Goal: Task Accomplishment & Management: Complete application form

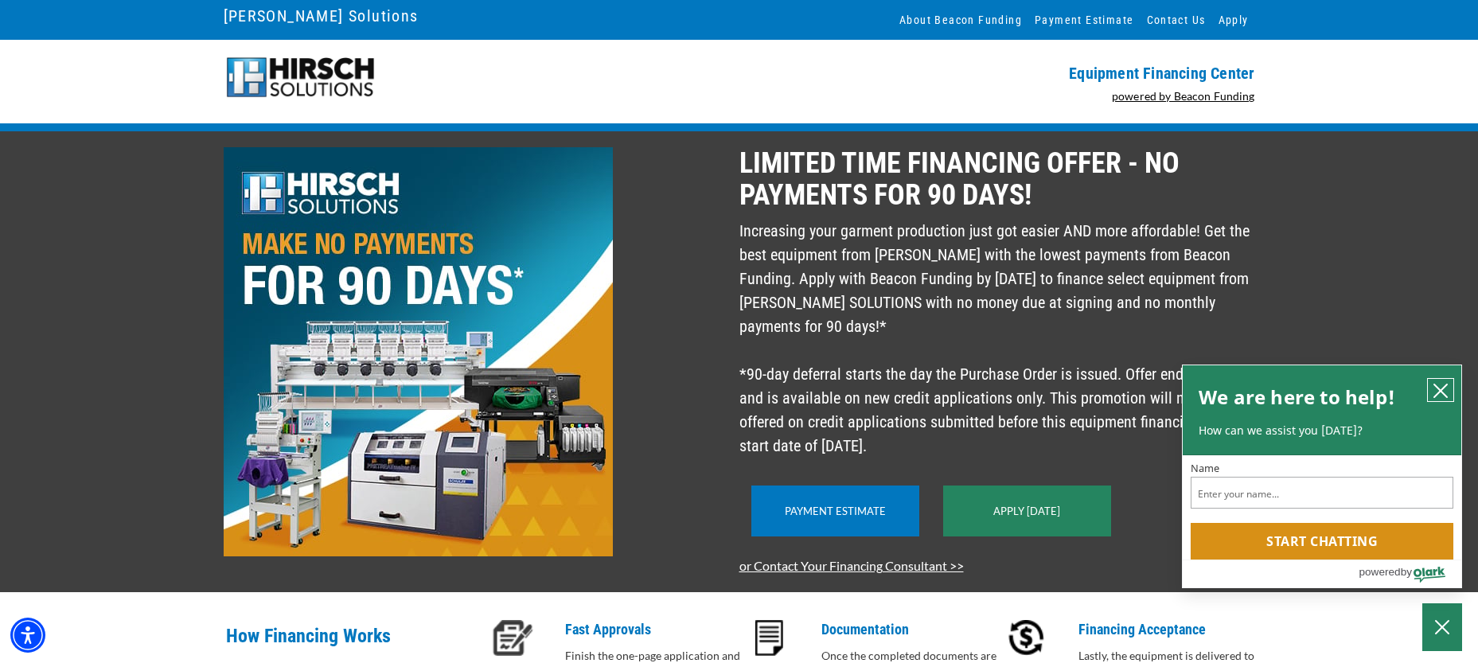
click at [1441, 388] on icon "close chatbox" at bounding box center [1440, 390] width 13 height 13
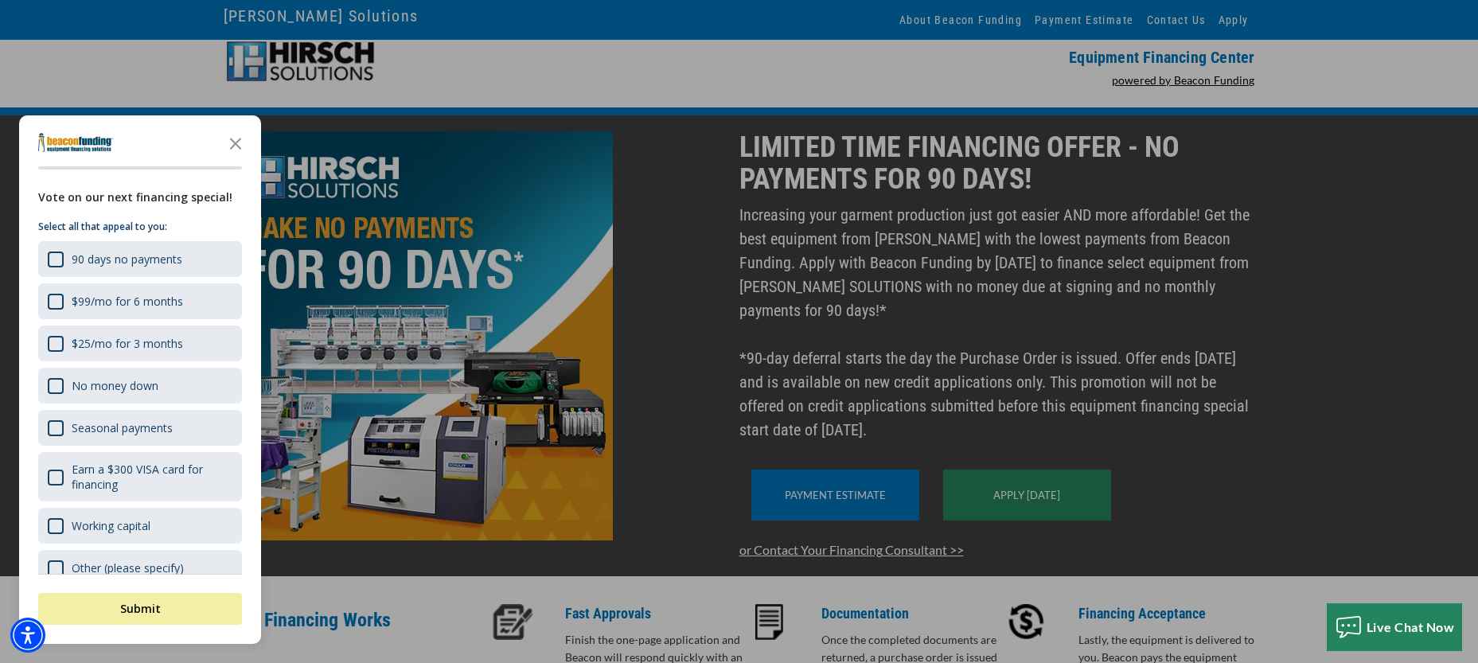
scroll to position [15, 0]
click at [1349, 357] on div "button" at bounding box center [739, 331] width 1478 height 663
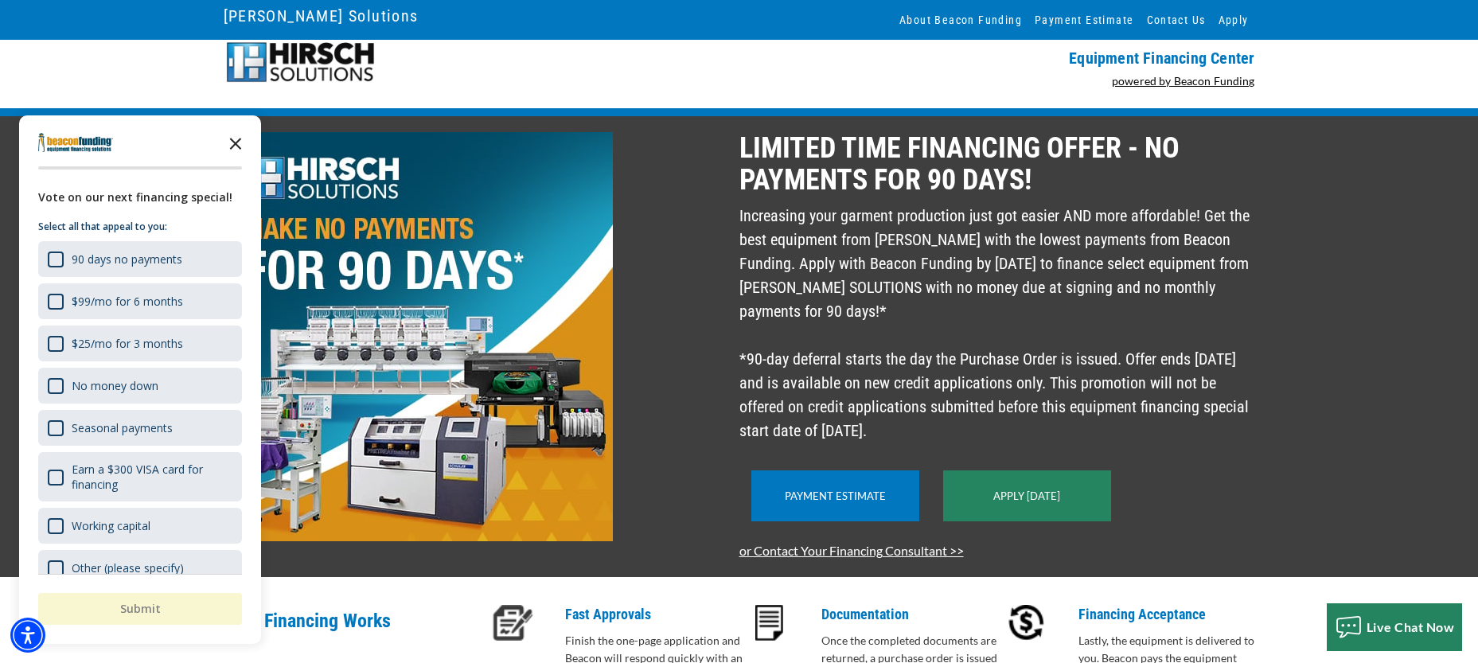
click at [236, 144] on polygon "Close the survey" at bounding box center [236, 144] width 12 height 12
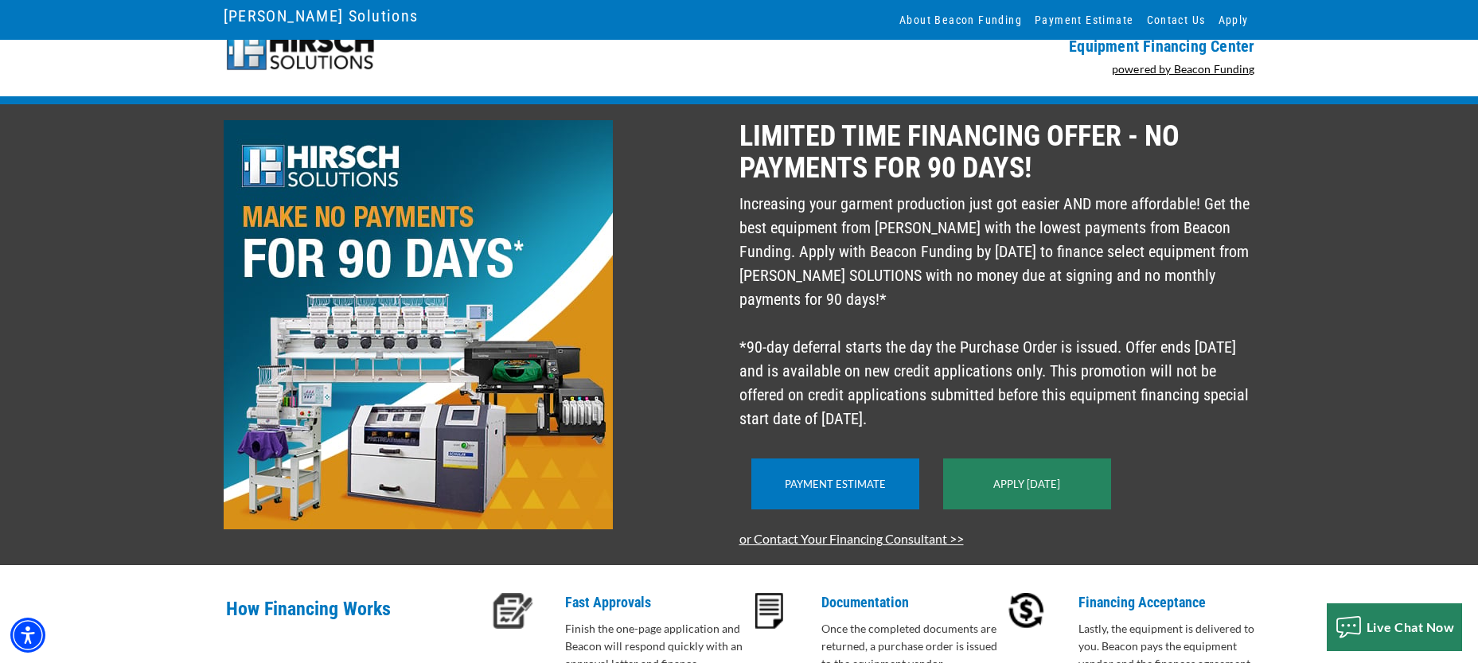
scroll to position [29, 0]
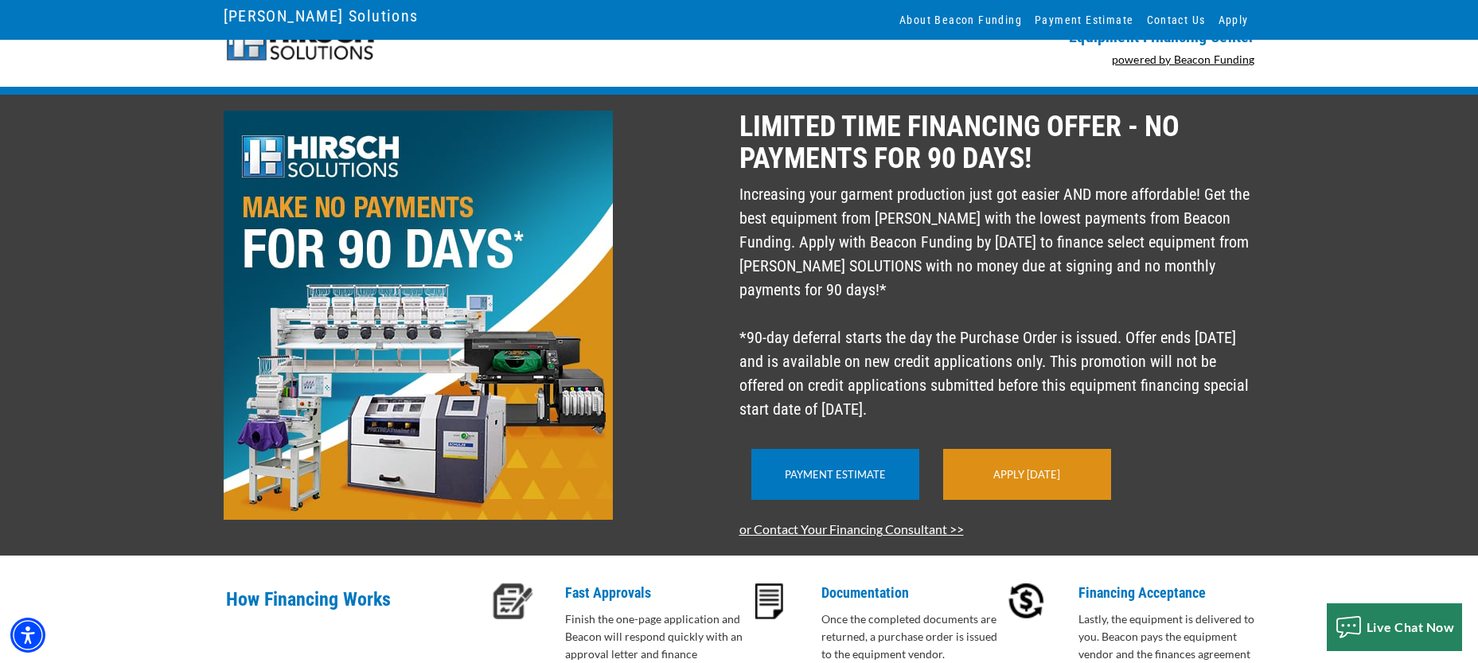
click at [992, 500] on div "Apply Today" at bounding box center [1027, 474] width 168 height 51
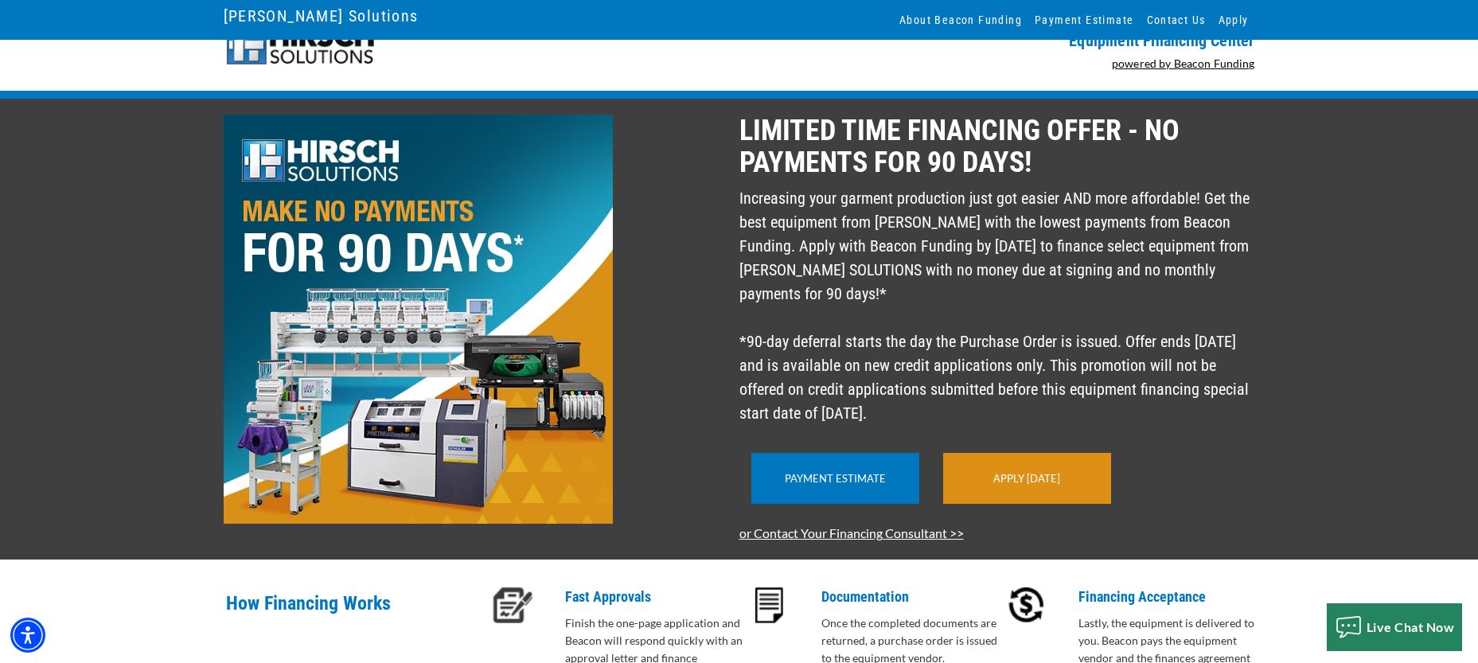
scroll to position [33, 0]
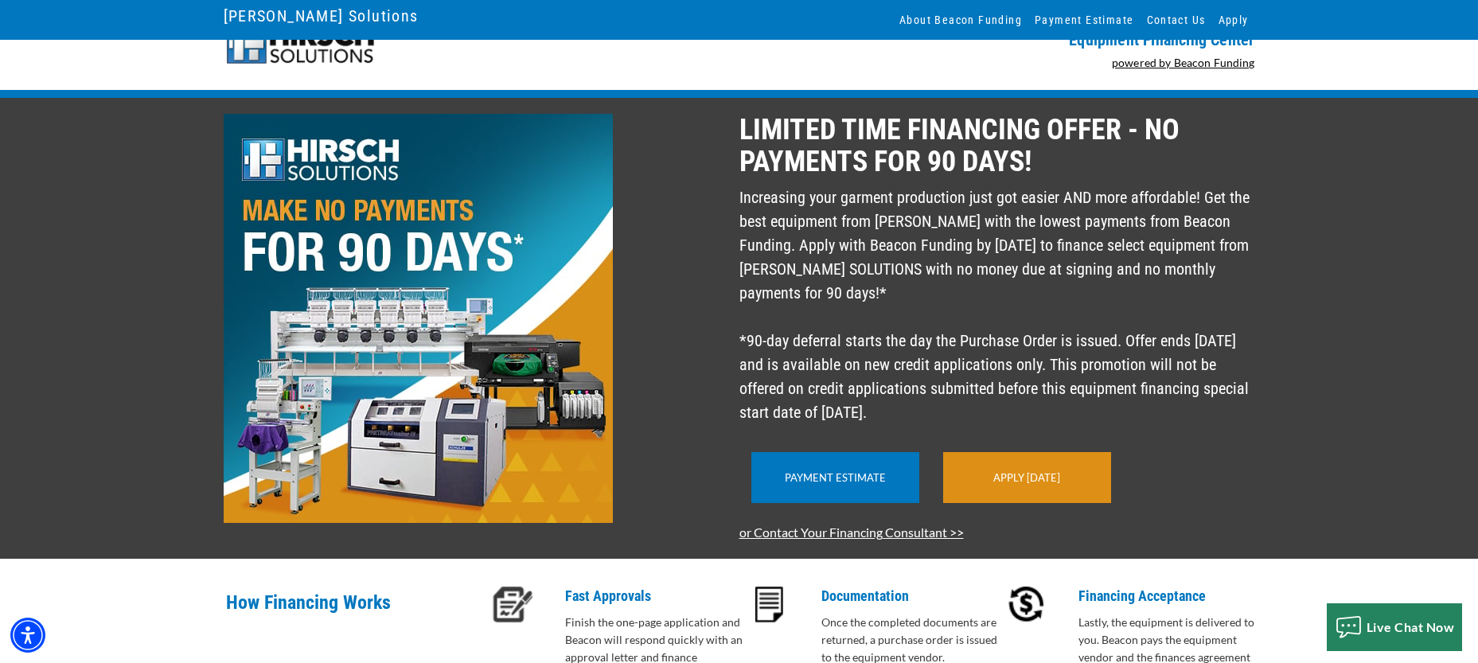
click at [1064, 497] on div "Apply [DATE]" at bounding box center [1027, 477] width 168 height 51
click at [1022, 484] on link "Apply [DATE]" at bounding box center [1026, 477] width 67 height 13
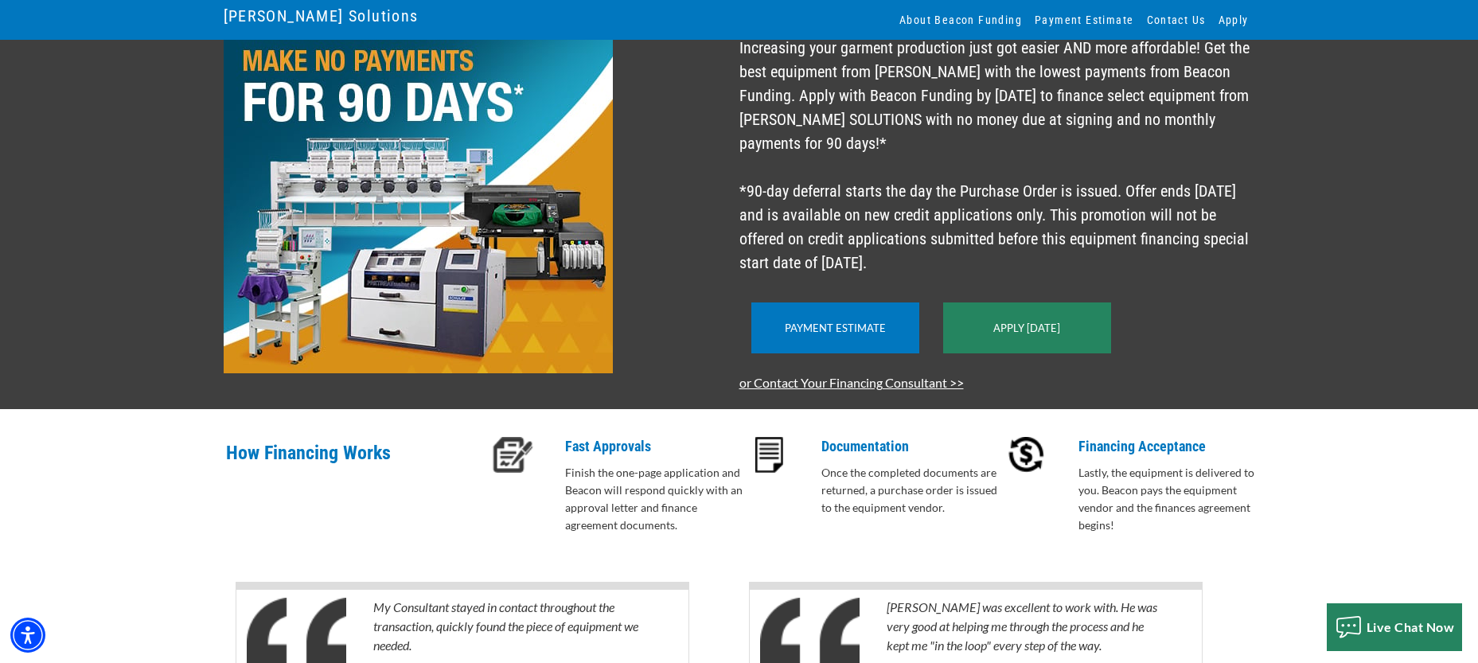
scroll to position [214, 0]
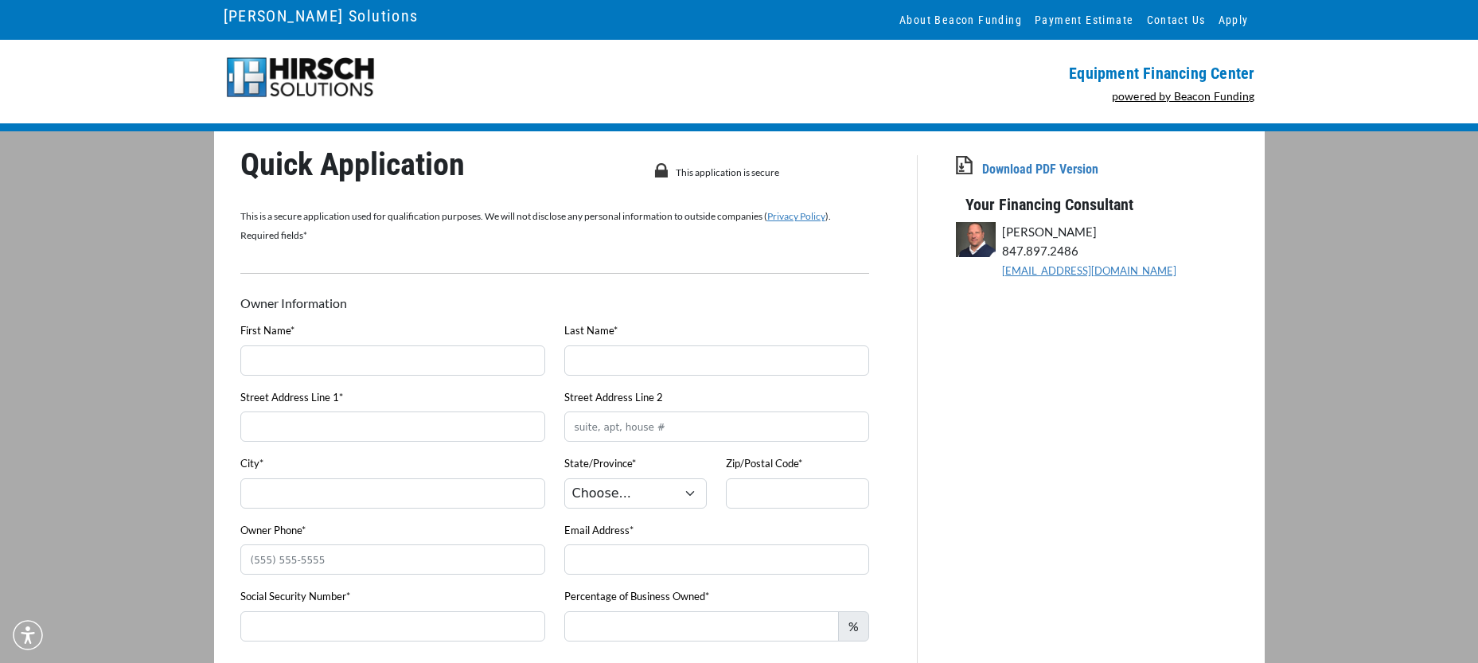
click at [368, 341] on div "First Name*" at bounding box center [393, 354] width 324 height 67
click at [370, 358] on input "First Name*" at bounding box center [392, 360] width 305 height 30
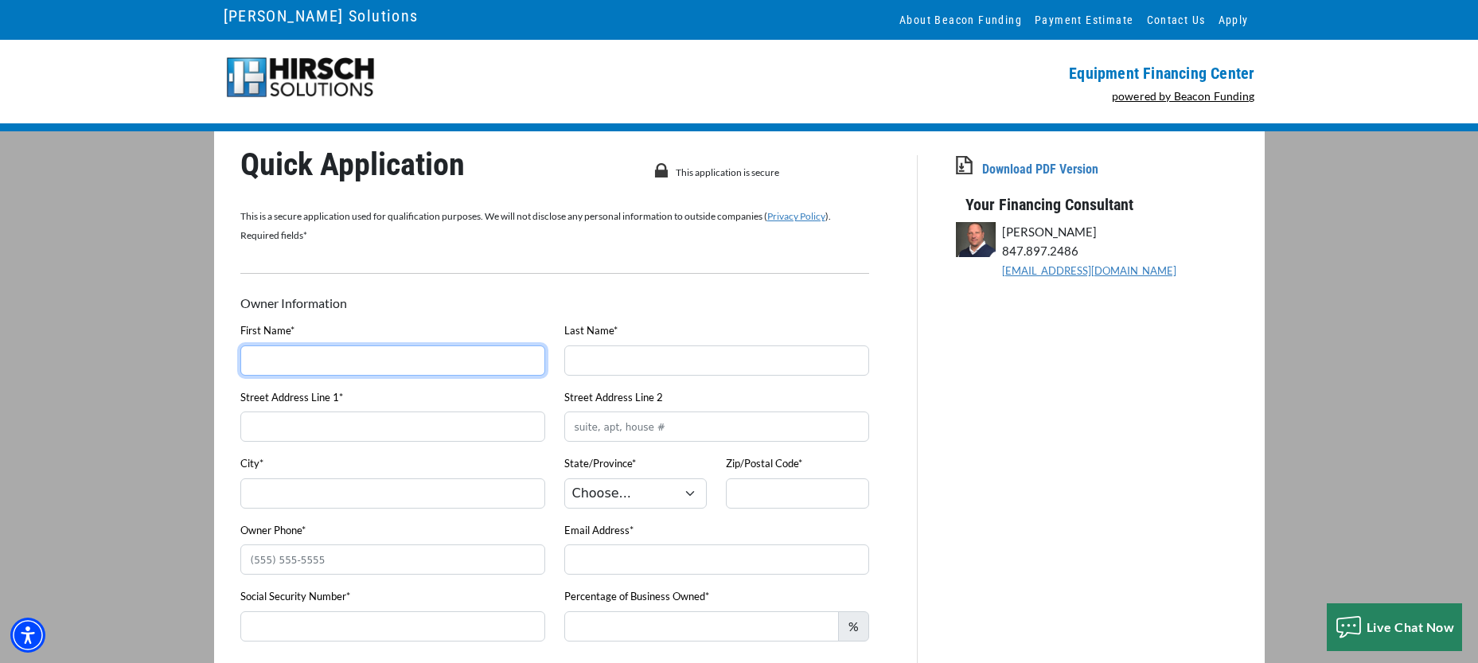
type input "[PERSON_NAME]"
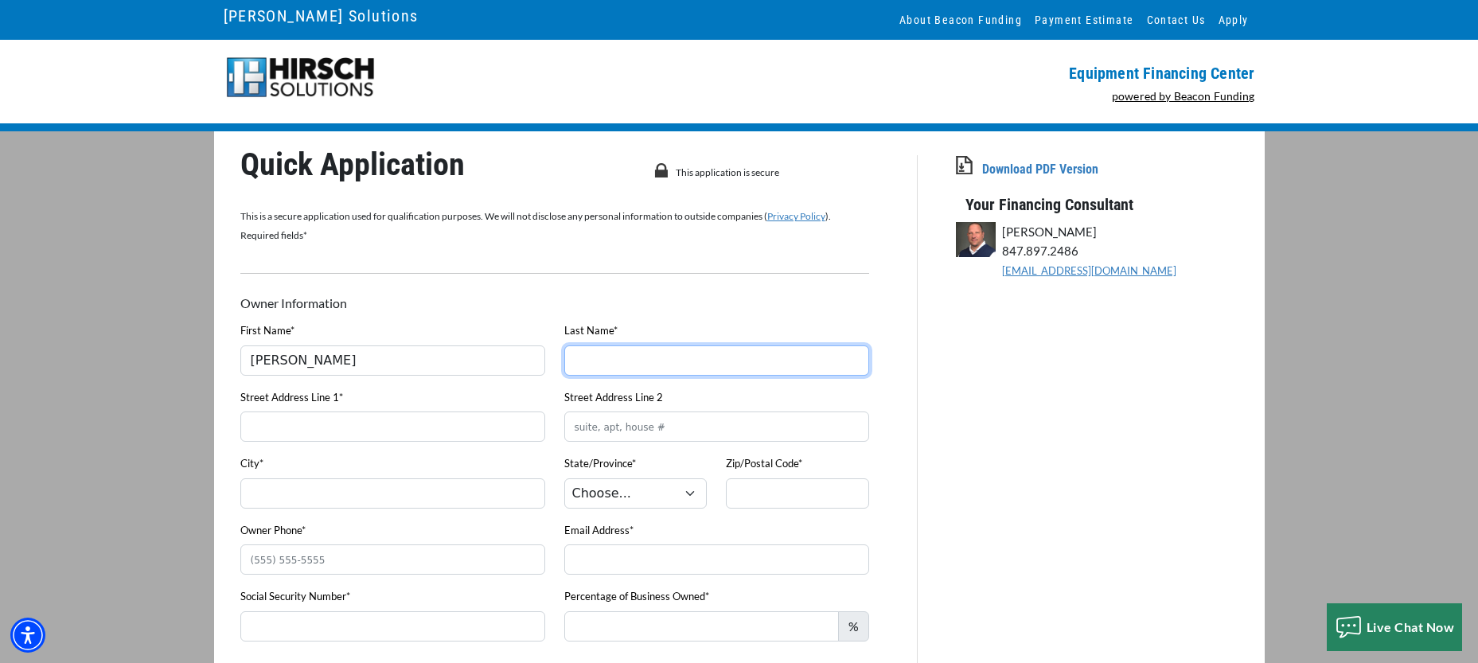
type input "[PERSON_NAME]"
type input "386 Clark St"
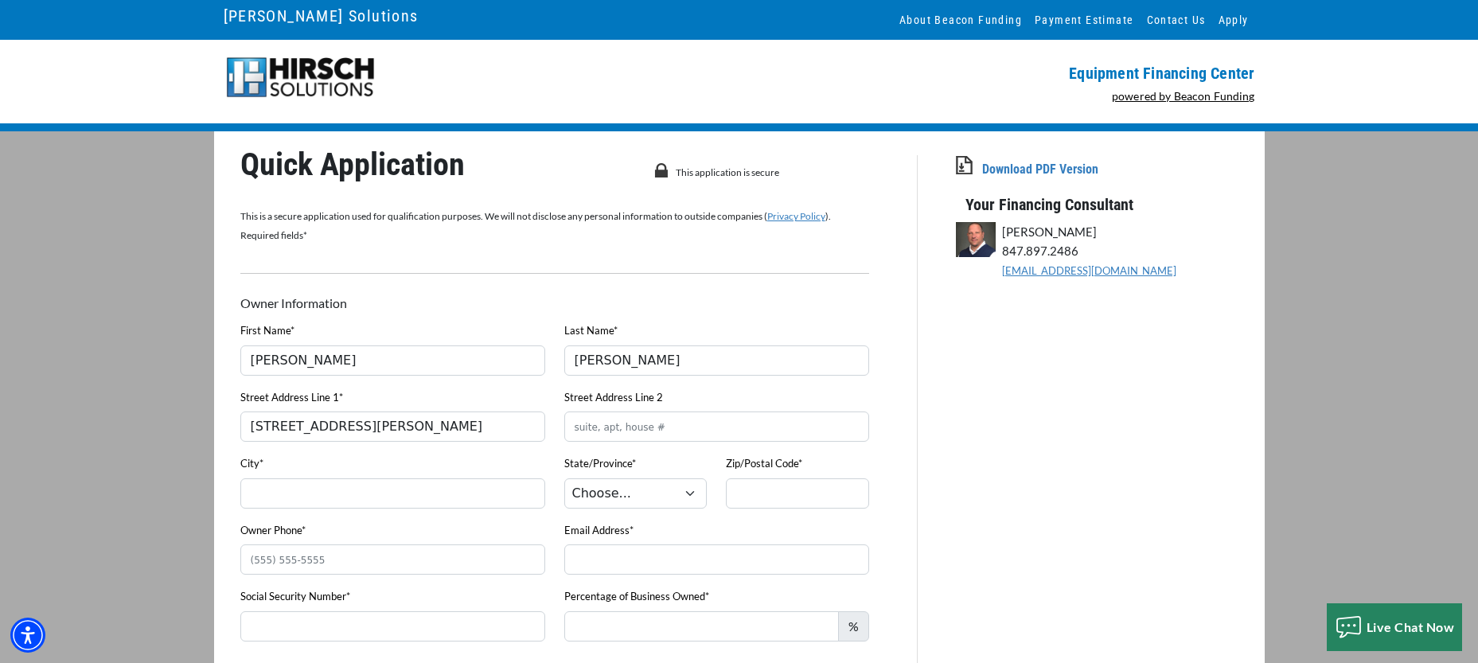
type input "Roanoke"
select select "16"
type input "46783-8810"
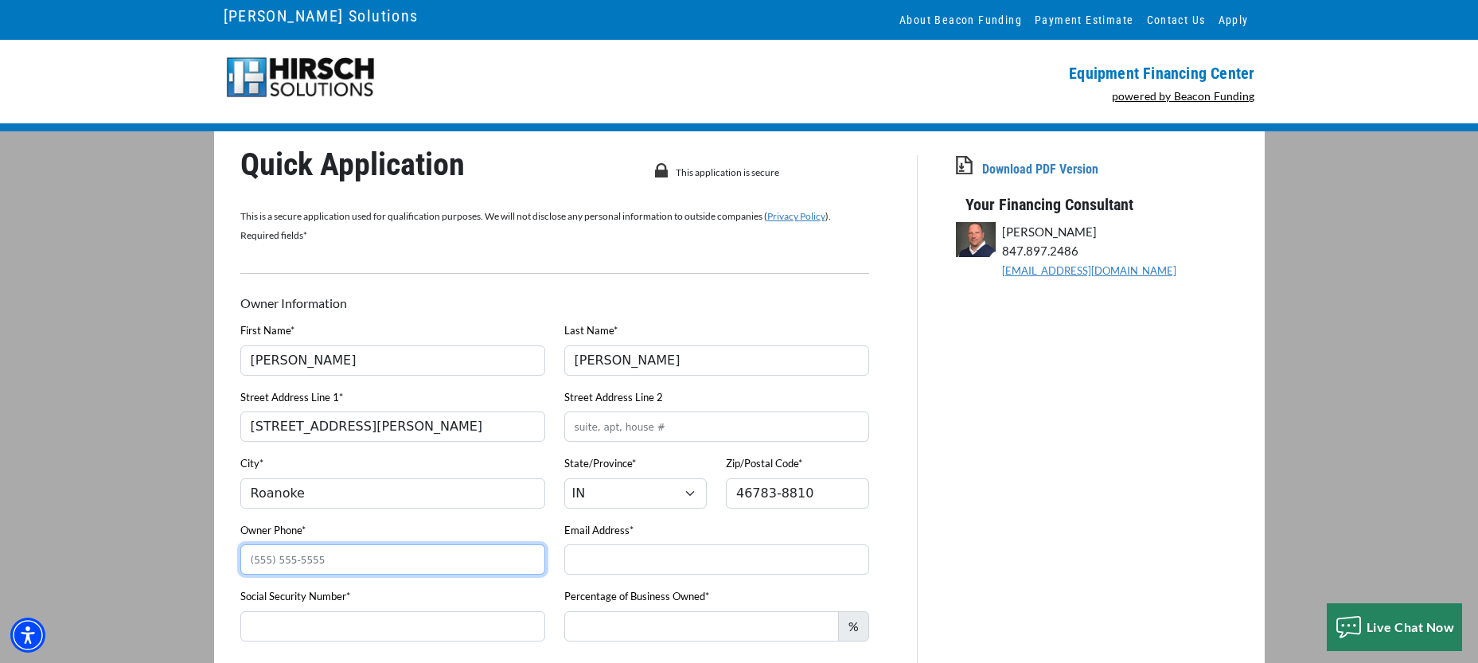
type input "2602296141"
type input "Bra"
type input "Bravery Branding"
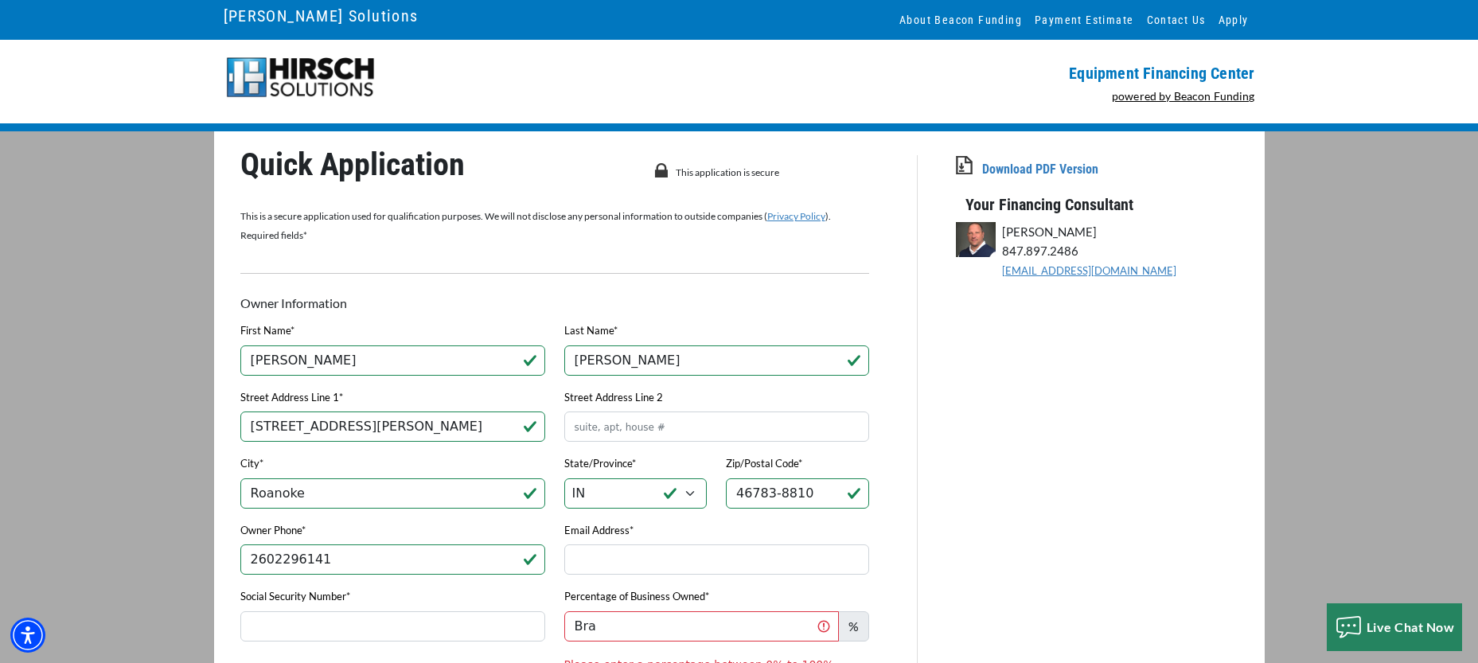
type input "(260) 229-6141"
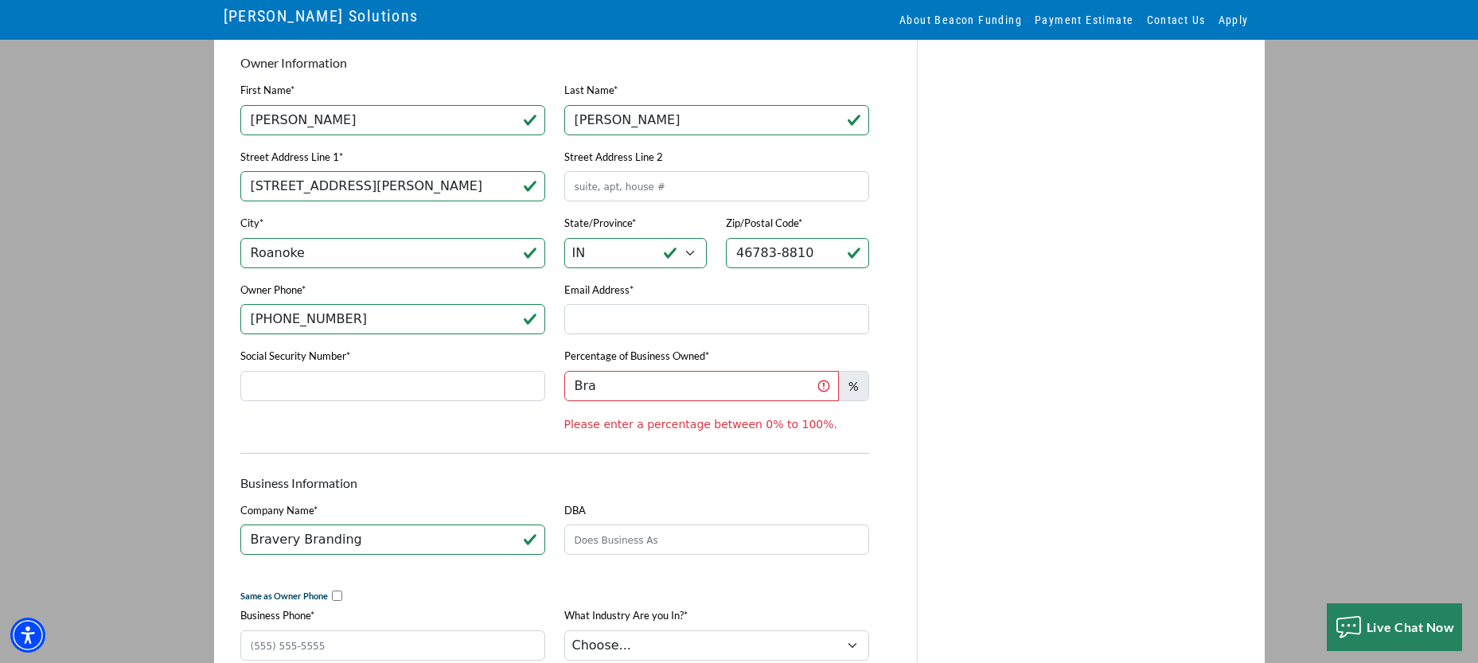
scroll to position [253, 0]
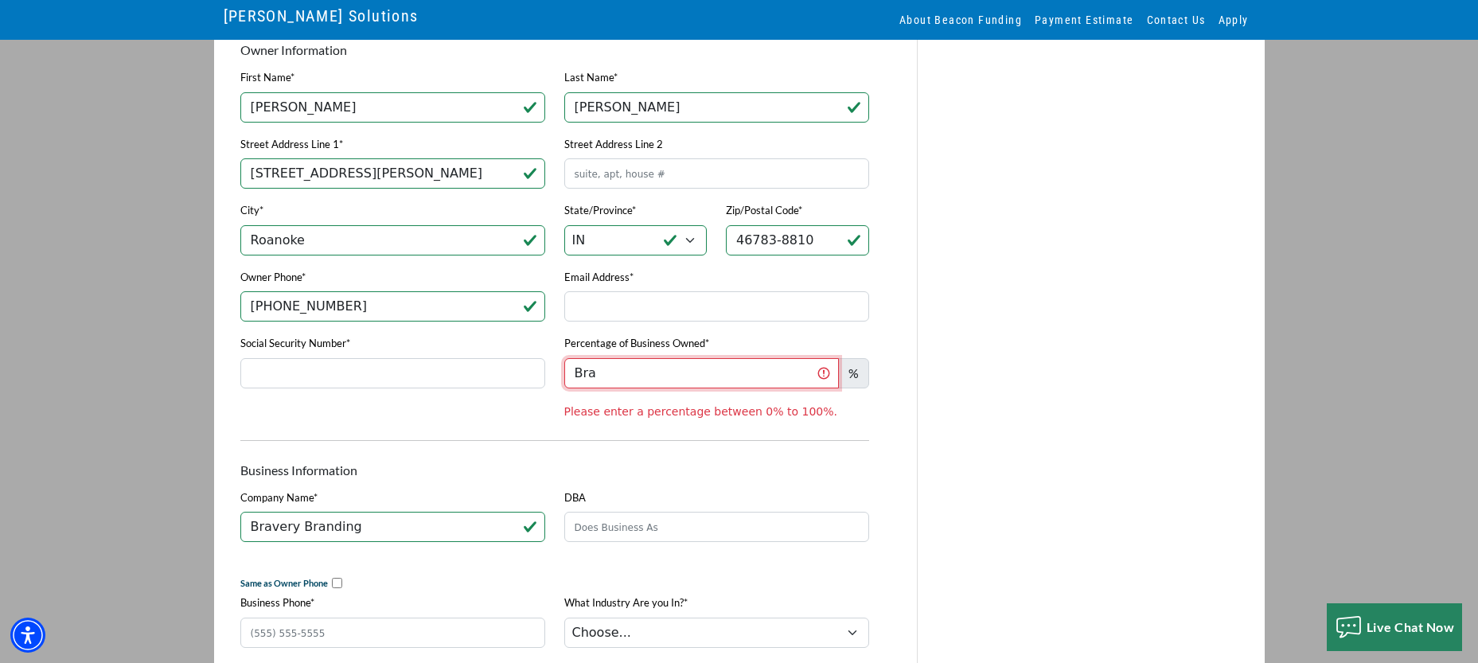
click at [607, 380] on input "Bra" at bounding box center [701, 373] width 275 height 30
click at [563, 376] on div "Percentage of Business Owned* Bra % Please enter a percentage between 0% to 100…" at bounding box center [717, 376] width 324 height 87
type input "100"
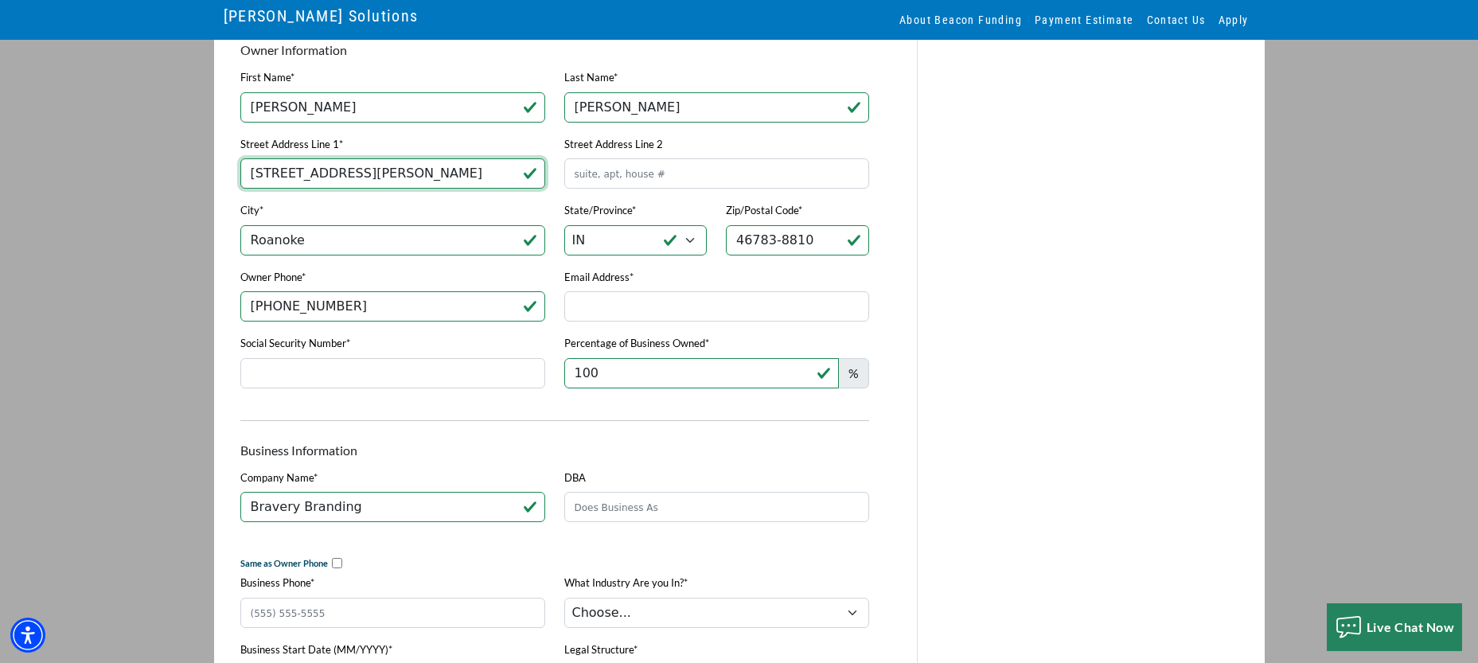
click at [372, 166] on input "386 Clark St" at bounding box center [392, 173] width 305 height 30
type input "314 N Main Street"
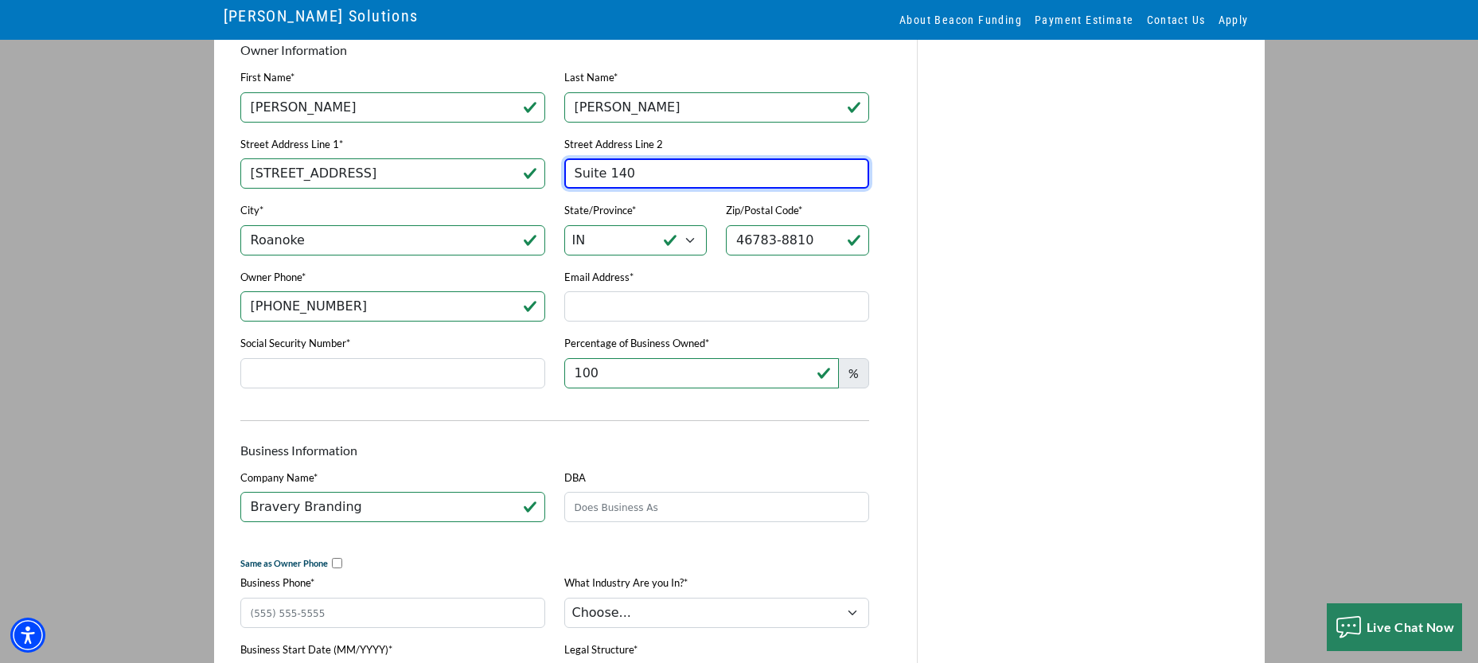
type input "Suite 140"
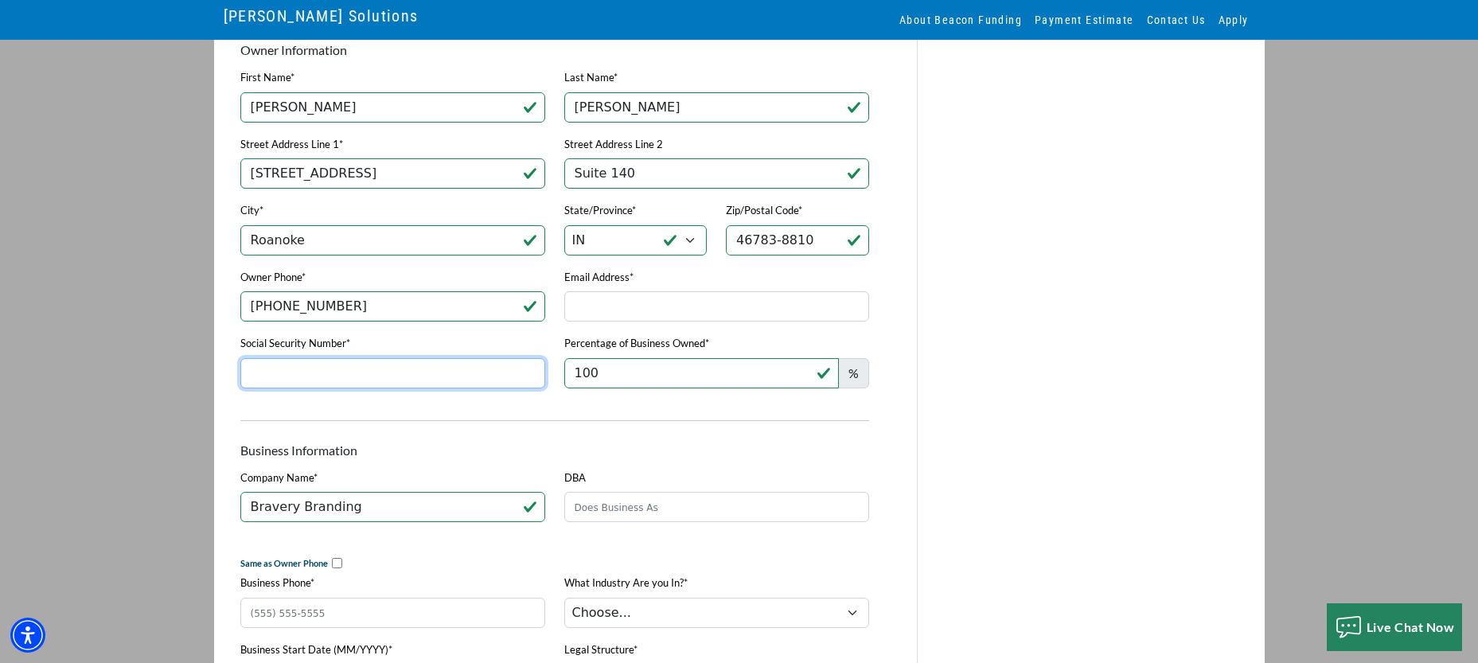
click at [314, 374] on input "Social Security Number*" at bounding box center [392, 373] width 305 height 30
drag, startPoint x: 277, startPoint y: 373, endPoint x: 220, endPoint y: 376, distance: 57.4
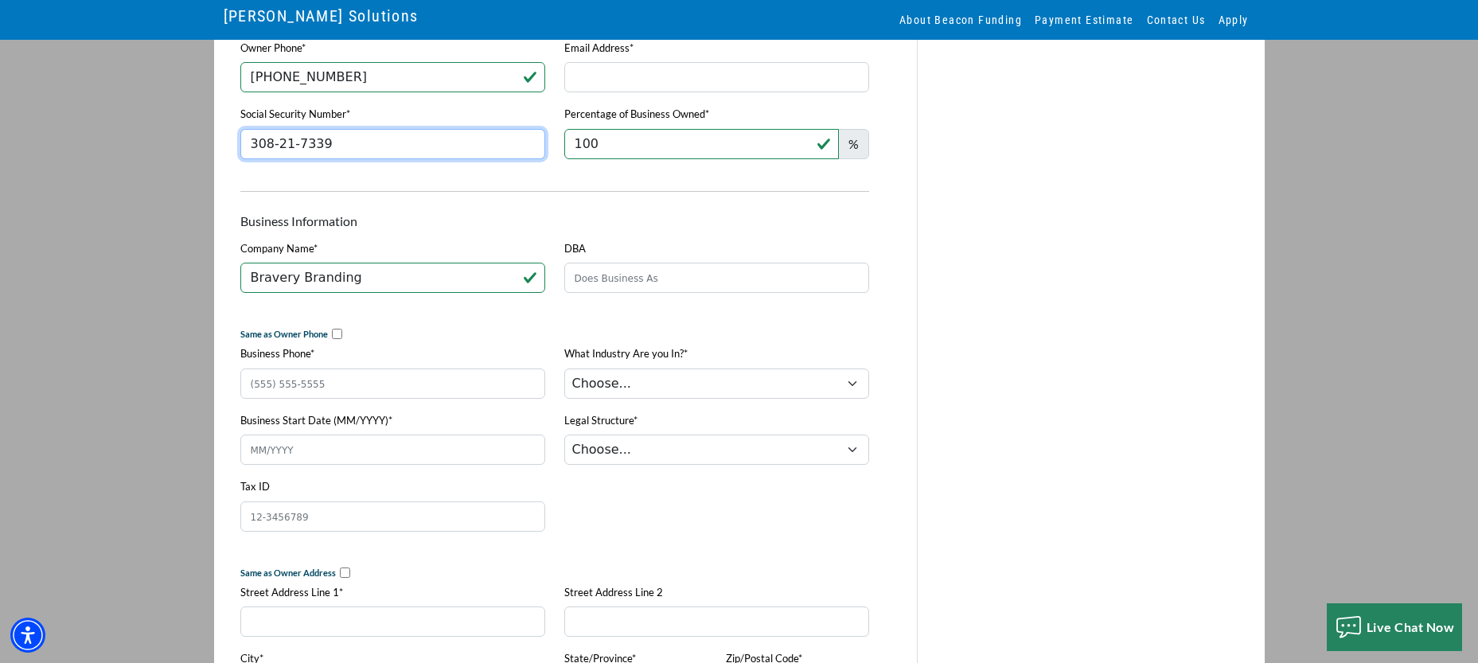
scroll to position [486, 0]
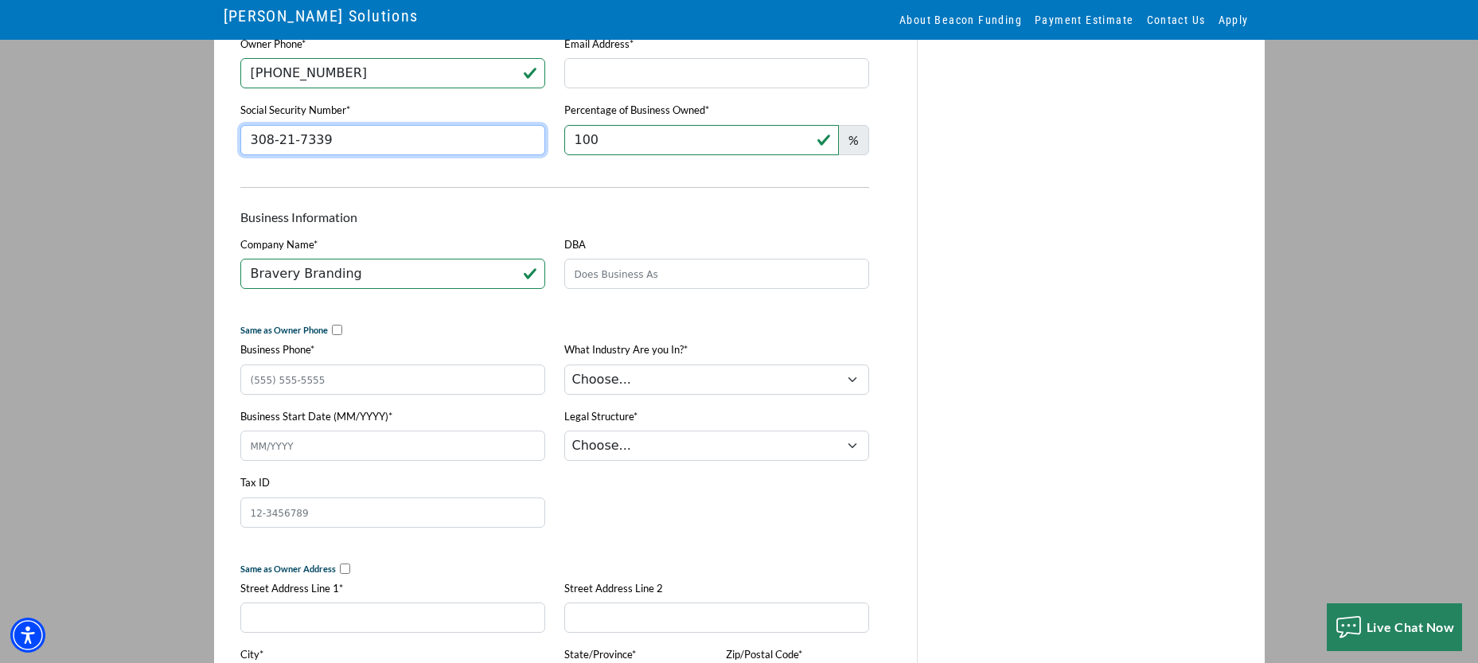
type input "308-21-7339"
click at [430, 332] on div "Same as Owner Phone" at bounding box center [393, 330] width 324 height 20
click at [334, 333] on input "checkbox" at bounding box center [337, 330] width 10 height 10
checkbox input "true"
type input "(260) 229-6141"
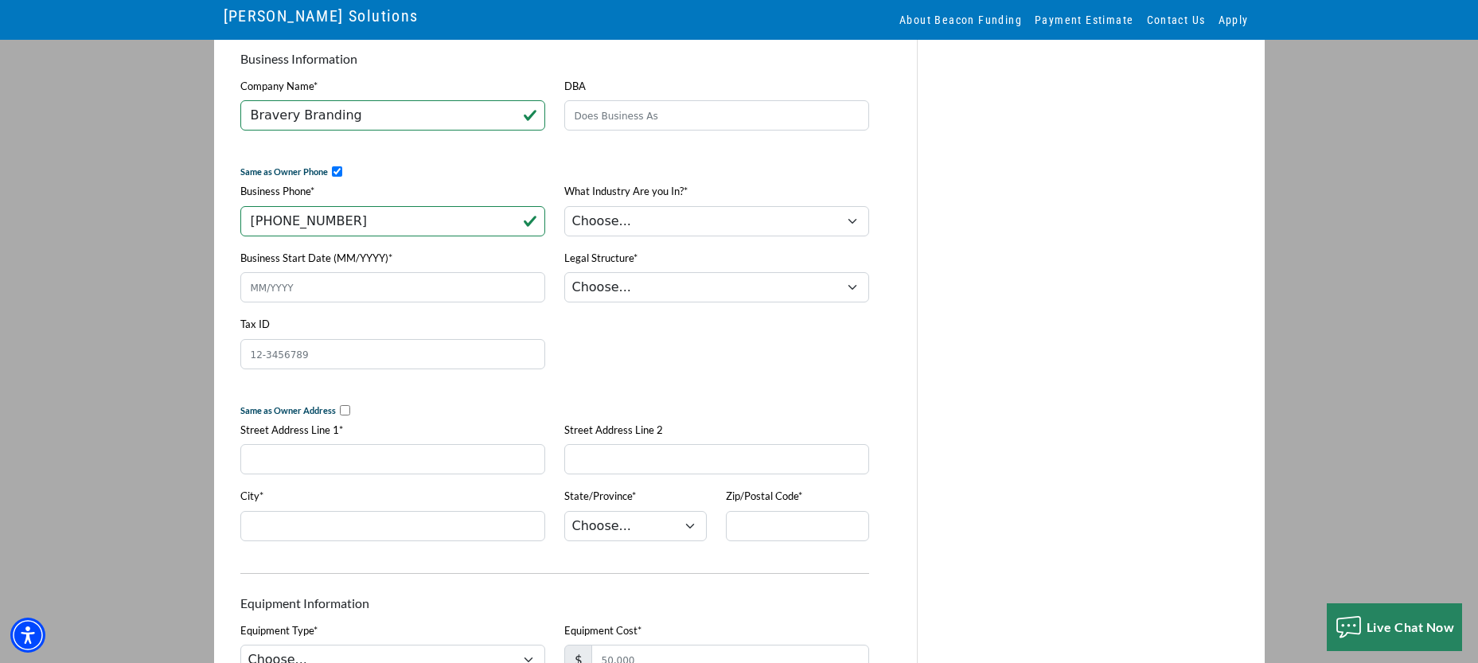
scroll to position [675, 0]
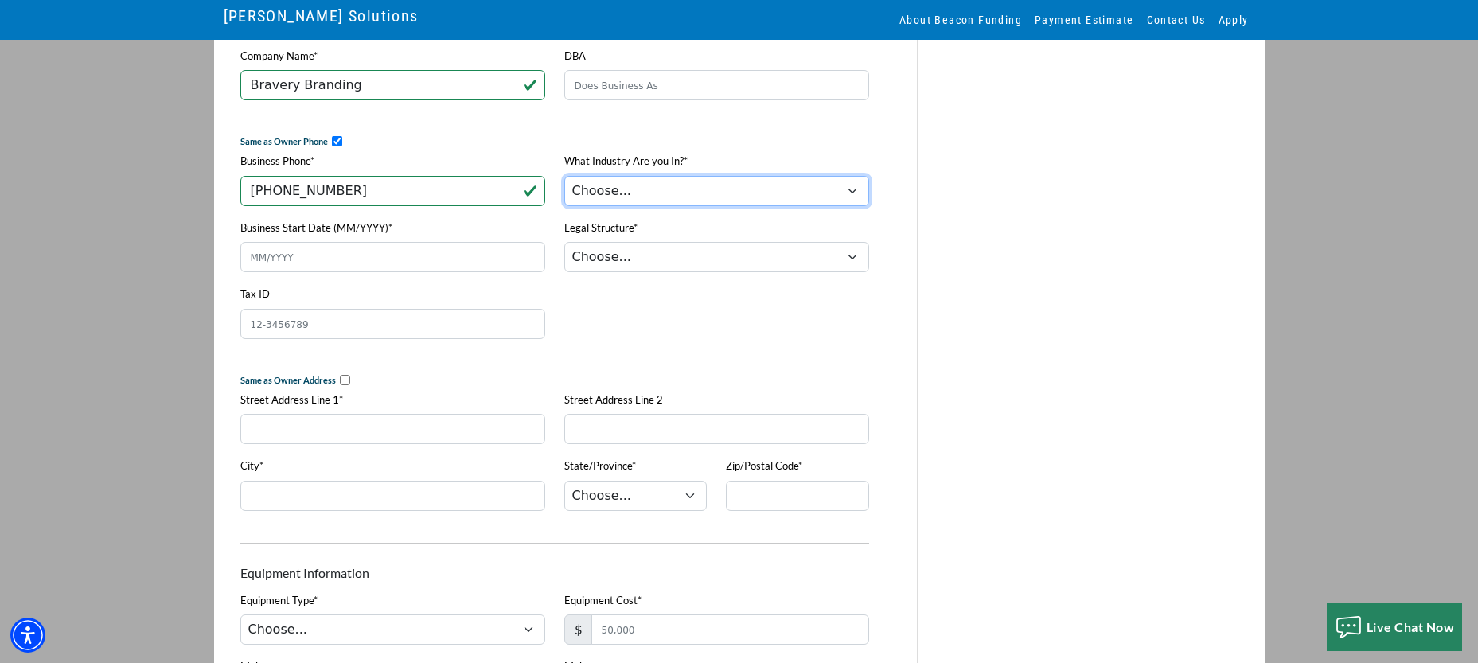
click at [614, 204] on select "Choose... Towing Landscape/Hardscape Decorated Apparel Septic Light Constructio…" at bounding box center [716, 191] width 305 height 30
select select "3"
click at [564, 181] on select "Choose... Towing Landscape/Hardscape Decorated Apparel Septic Light Constructio…" at bounding box center [716, 191] width 305 height 30
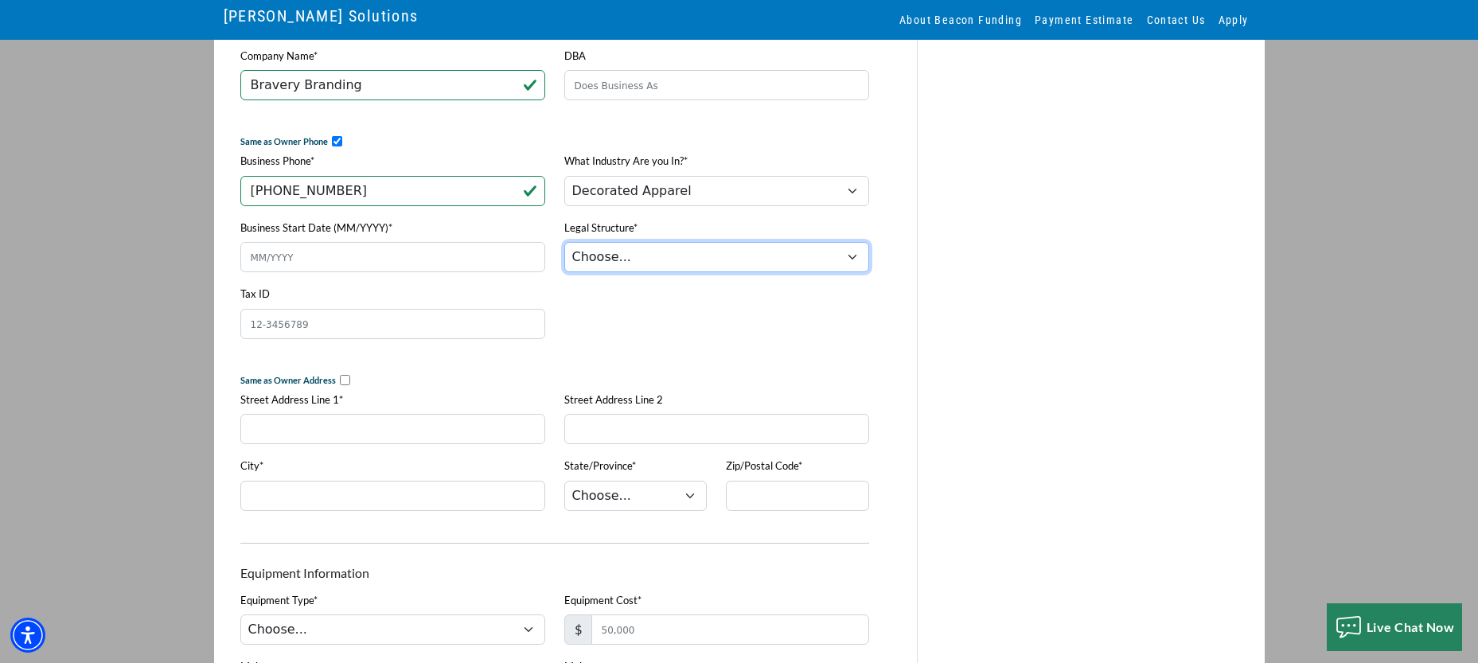
click at [610, 267] on select "Choose... Corporation LLC LLP Municipality Non-Profit Partnership Proprietorship" at bounding box center [716, 257] width 305 height 30
select select "2"
click at [564, 249] on select "Choose... Corporation LLC LLP Municipality Non-Profit Partnership Proprietorship" at bounding box center [716, 257] width 305 height 30
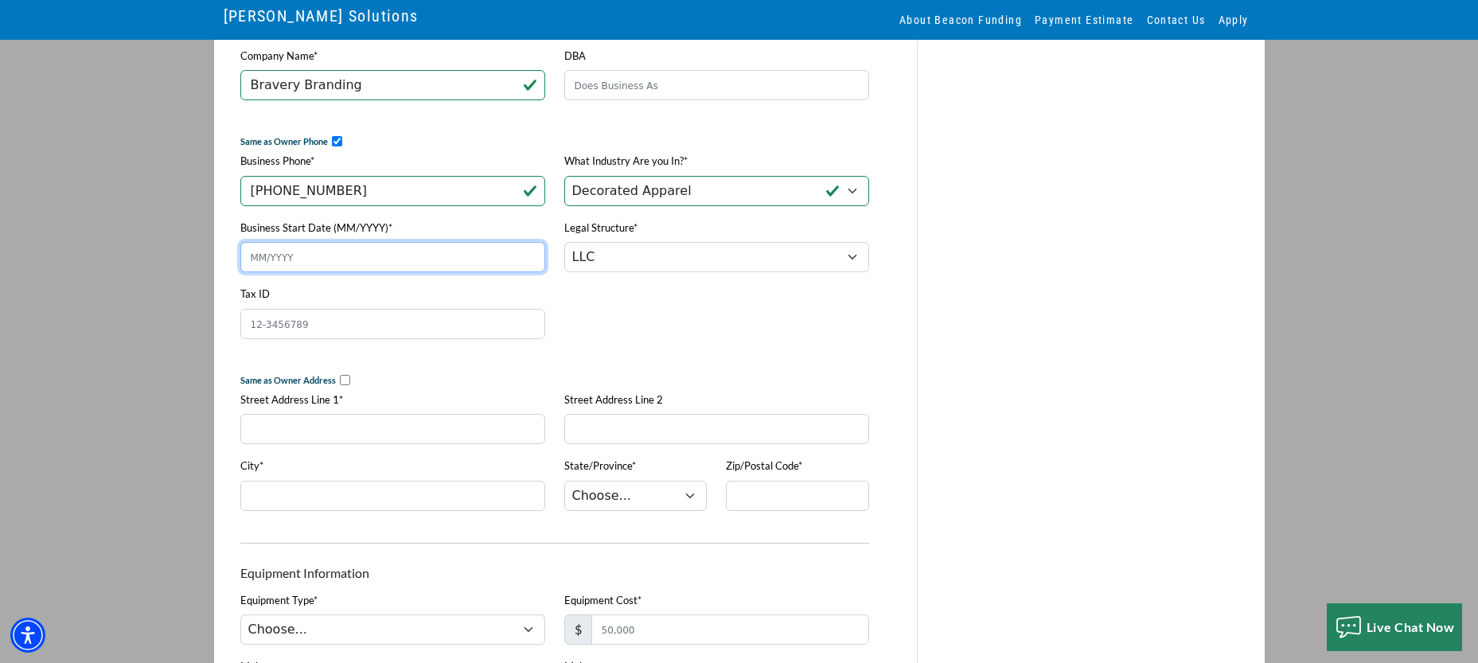
click at [450, 267] on input "Business Start Date (MM/YYYY)*" at bounding box center [392, 257] width 305 height 30
drag, startPoint x: 357, startPoint y: 259, endPoint x: 134, endPoint y: 259, distance: 222.8
click at [134, 259] on div "Quick Application This application is secure This is a secure application used …" at bounding box center [739, 371] width 1478 height 1830
type input "04/2020"
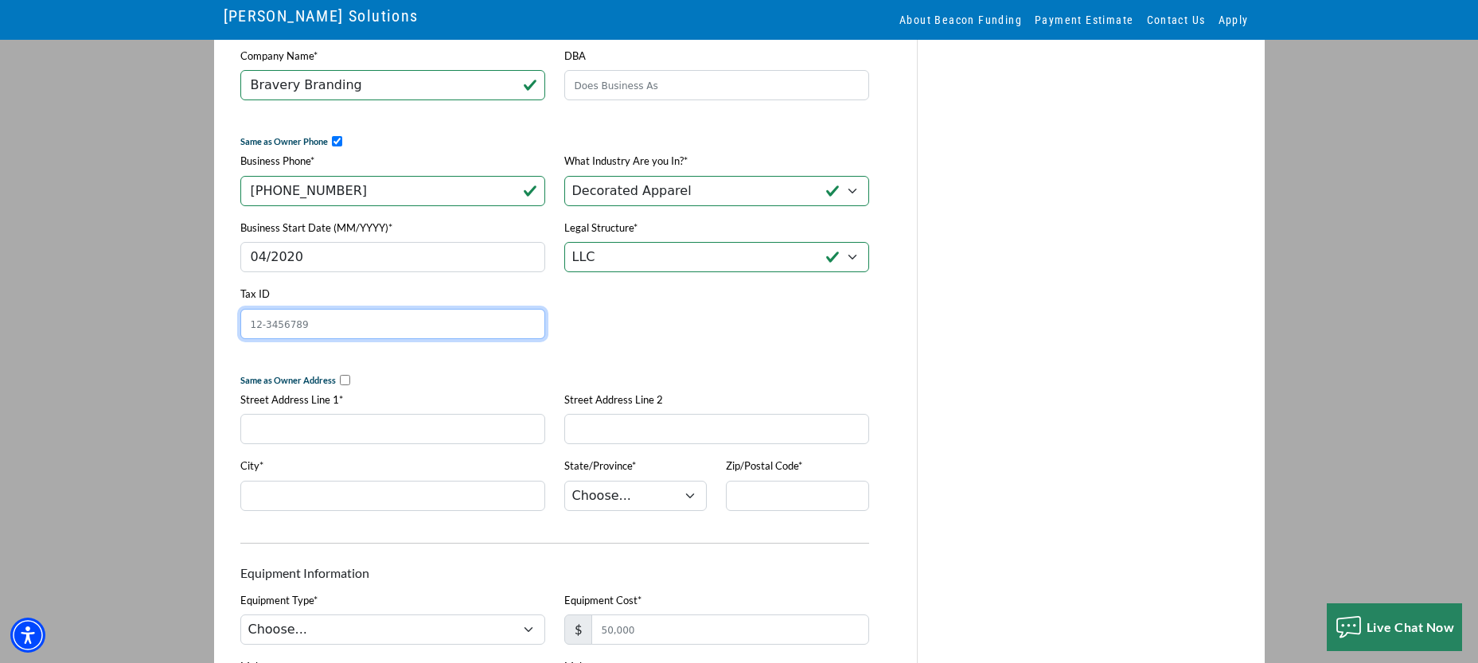
click at [282, 335] on input "Tax ID" at bounding box center [392, 324] width 305 height 30
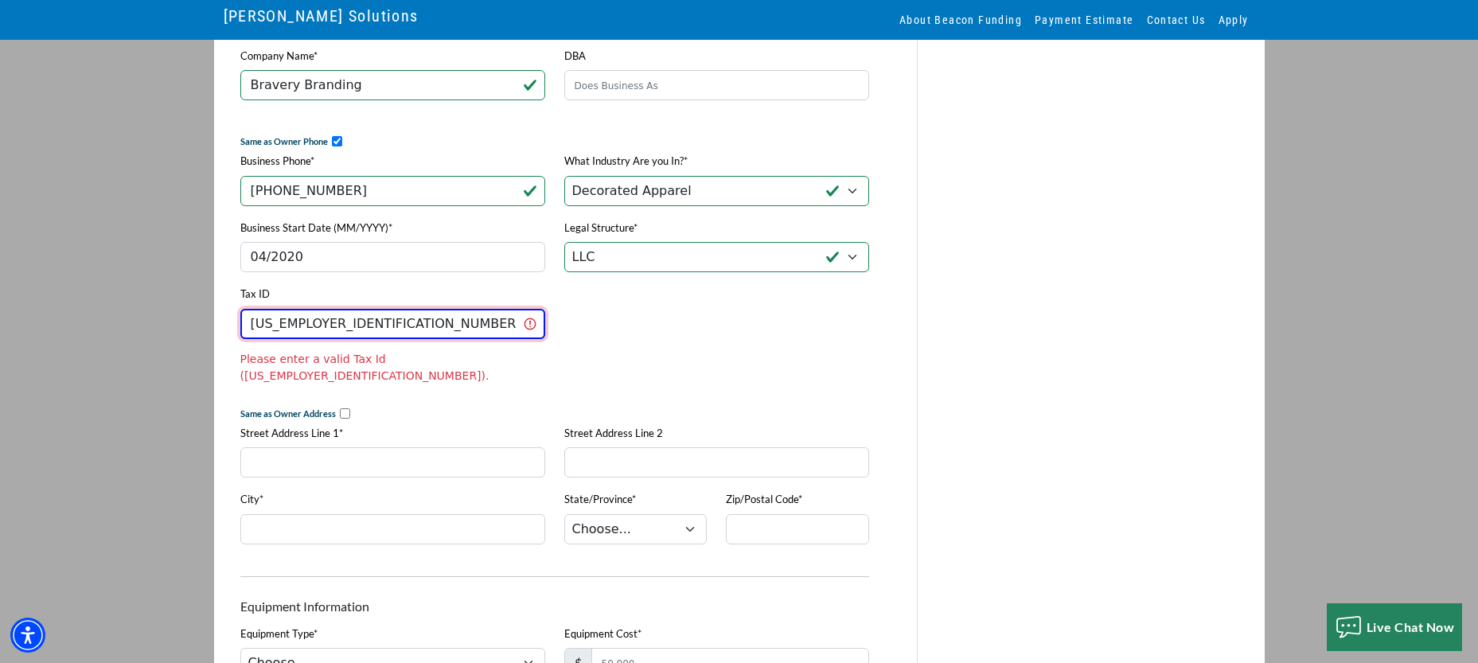
type input "88-4206964"
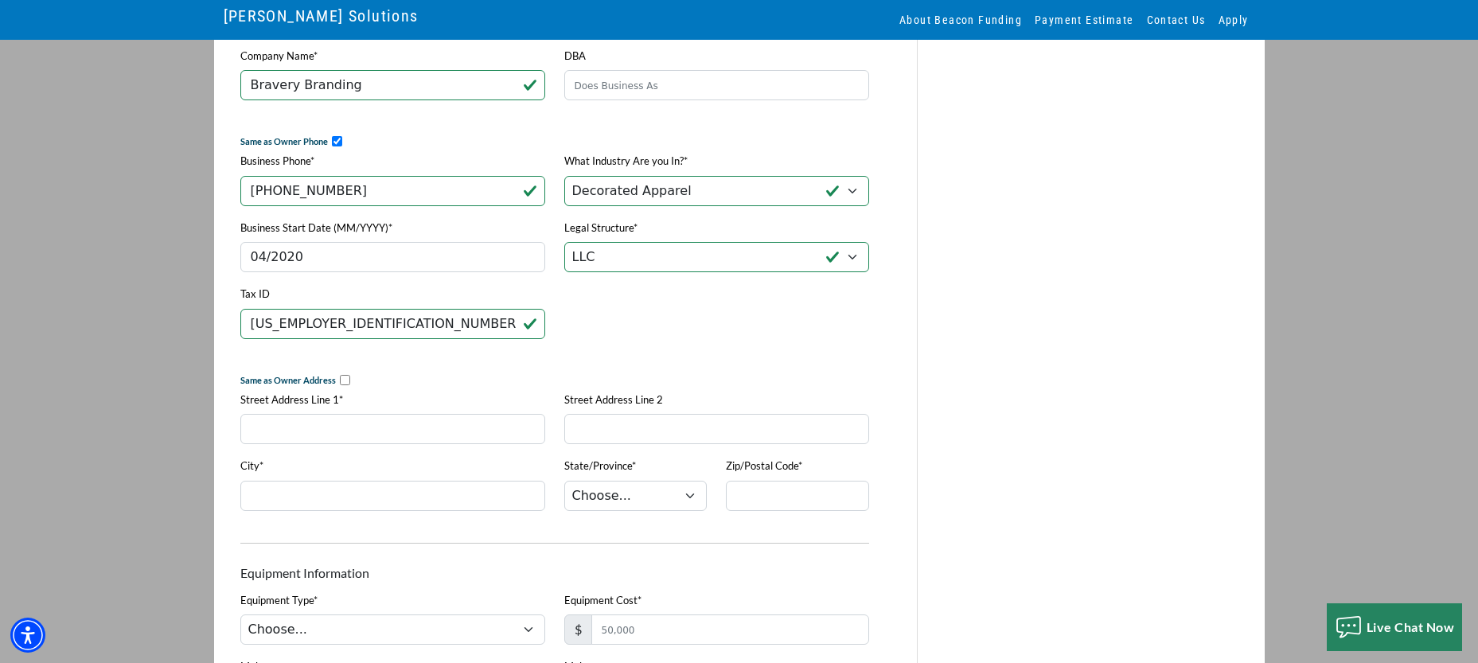
drag, startPoint x: 631, startPoint y: 372, endPoint x: 616, endPoint y: 366, distance: 16.4
click at [629, 372] on div "Owner Information Download PDF Version First Name* Avery Last Name* Emrick %" at bounding box center [555, 420] width 648 height 1685
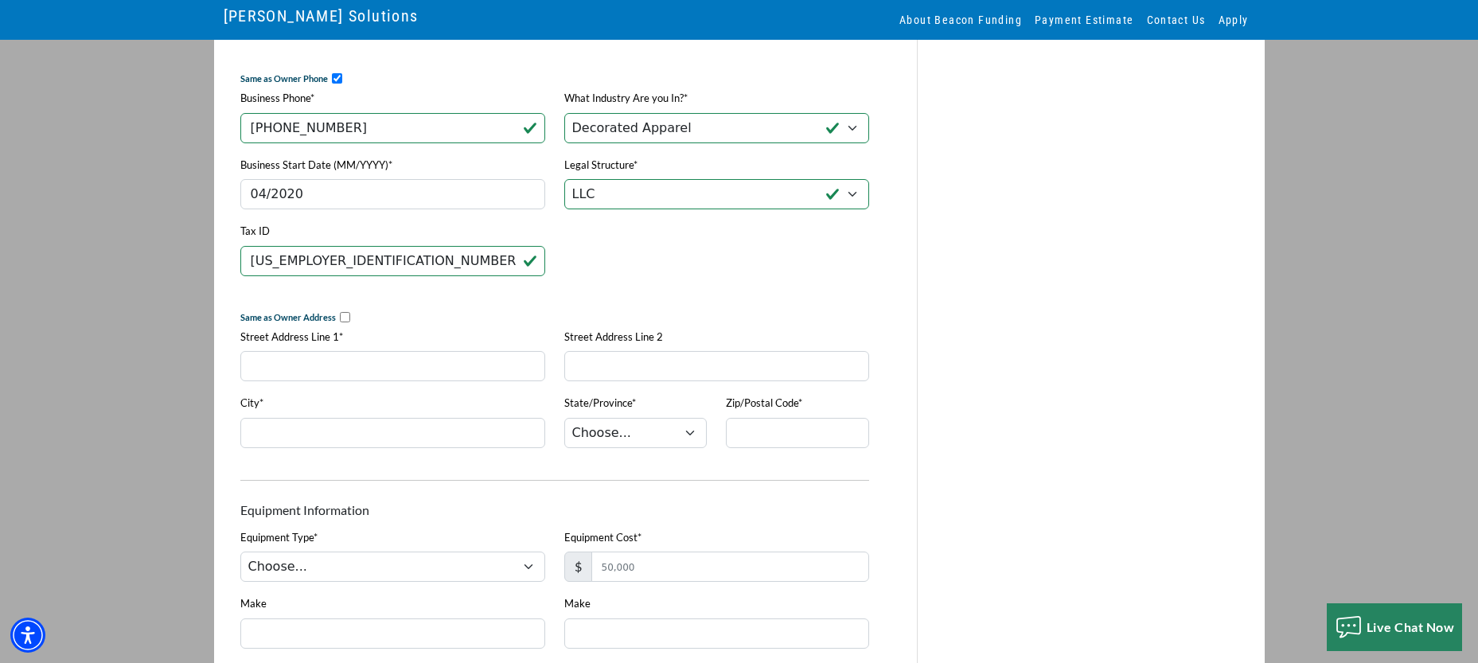
scroll to position [752, 0]
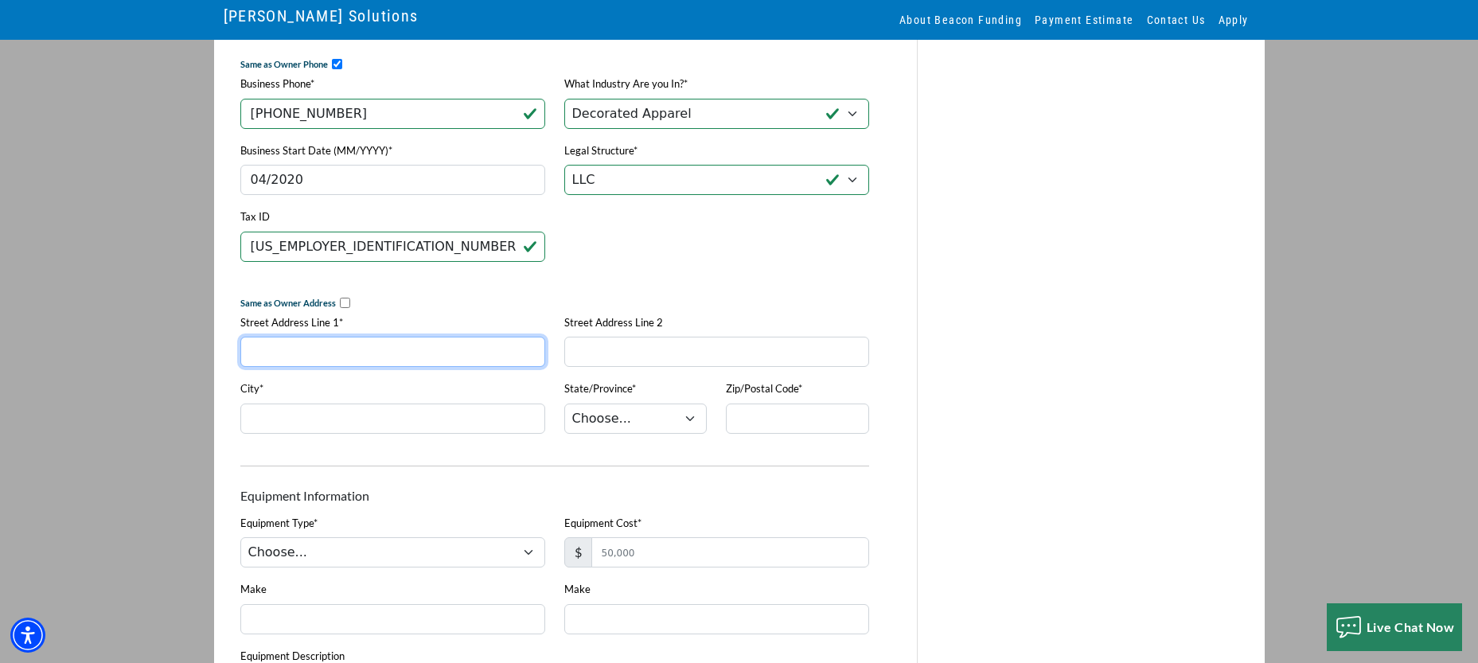
click at [372, 355] on input "Street Address Line 1*" at bounding box center [392, 352] width 305 height 30
click at [341, 308] on input "checkbox" at bounding box center [345, 303] width 10 height 10
checkbox input "true"
type input "314 N Main Street"
type input "Suite 140"
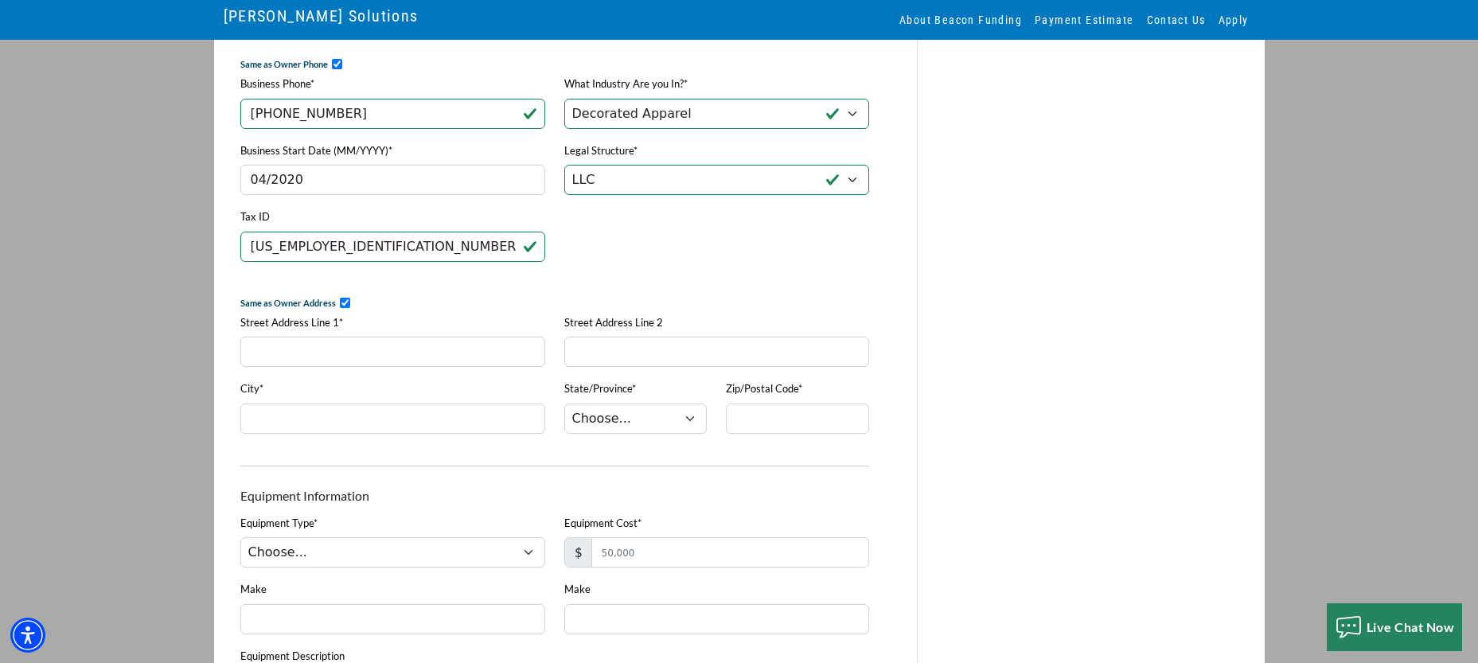
type input "Roanoke"
select select "16"
type input "46783-8810"
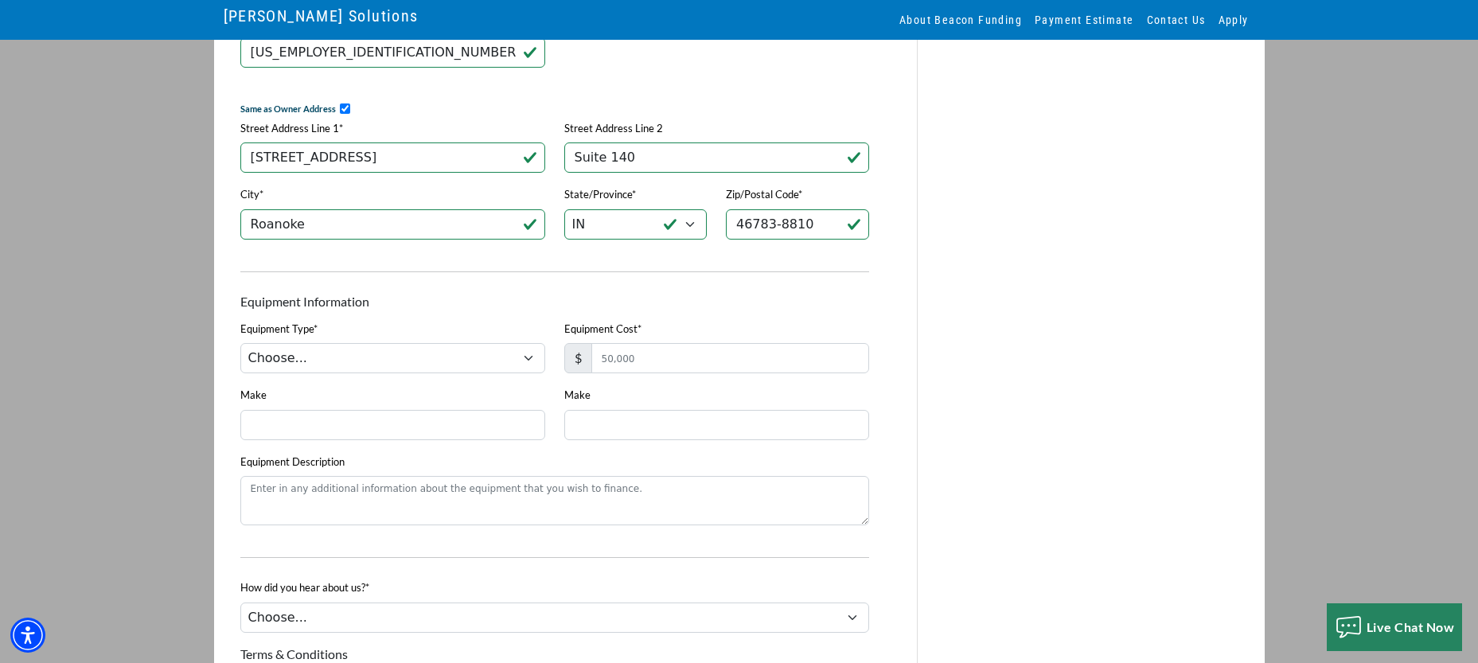
scroll to position [949, 0]
click at [362, 367] on select "Choose... DTG Printing Embroidery Screen Printing Software and Automation Texti…" at bounding box center [392, 356] width 305 height 30
select select "1"
click at [240, 352] on select "Choose... DTG Printing Embroidery Screen Printing Software and Automation Texti…" at bounding box center [392, 356] width 305 height 30
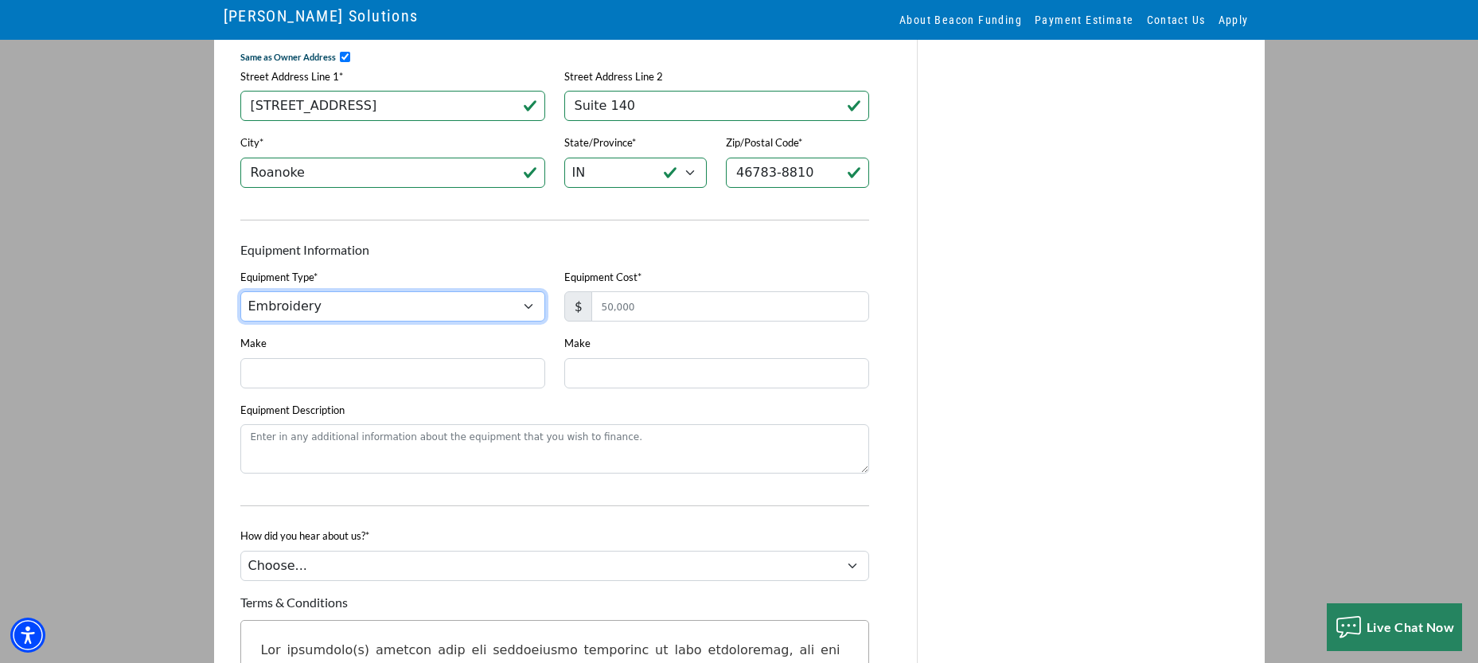
scroll to position [1003, 0]
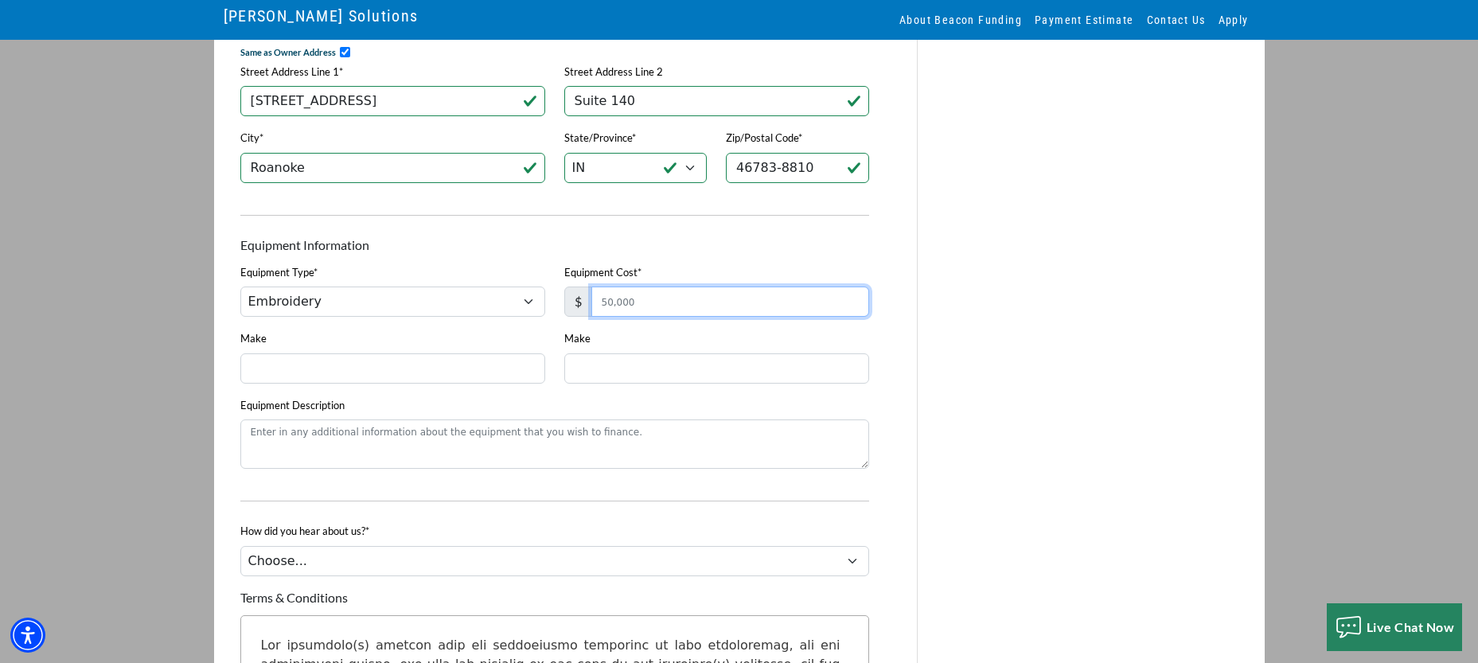
click at [614, 310] on input "Equipment Cost*" at bounding box center [730, 301] width 278 height 30
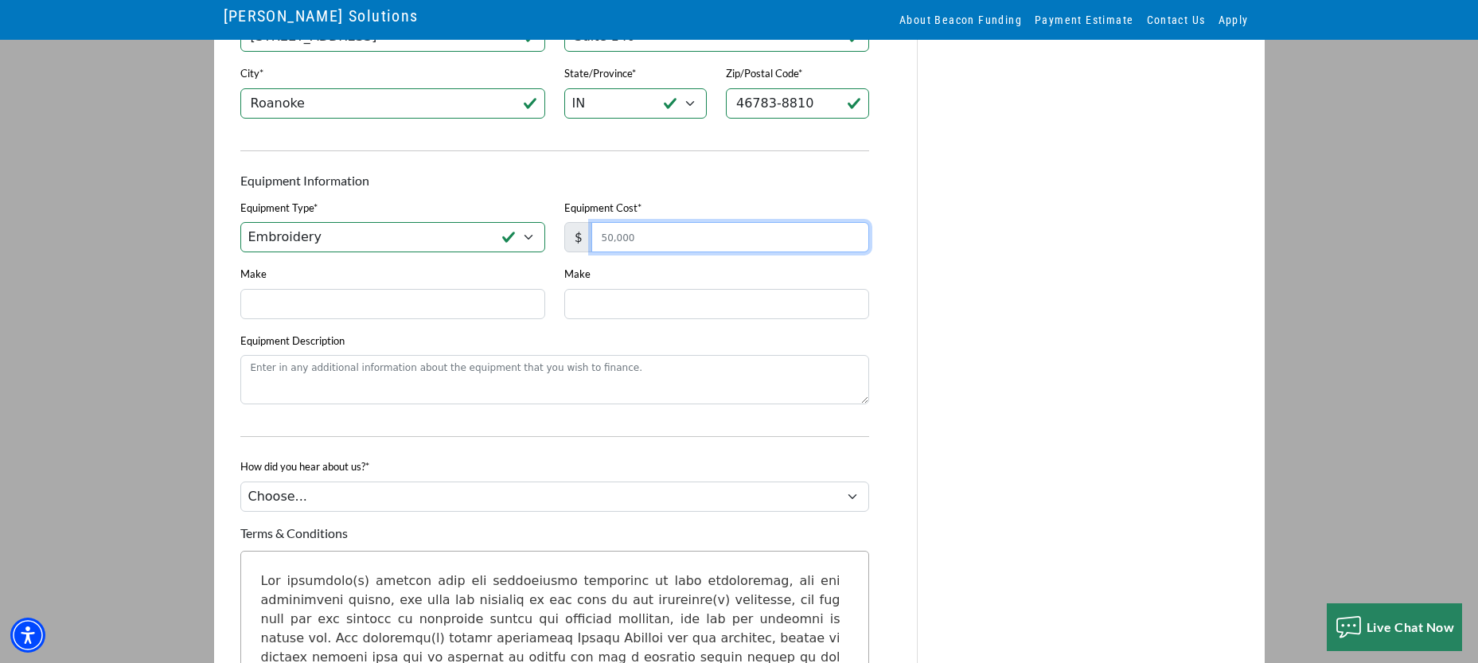
scroll to position [1066, 0]
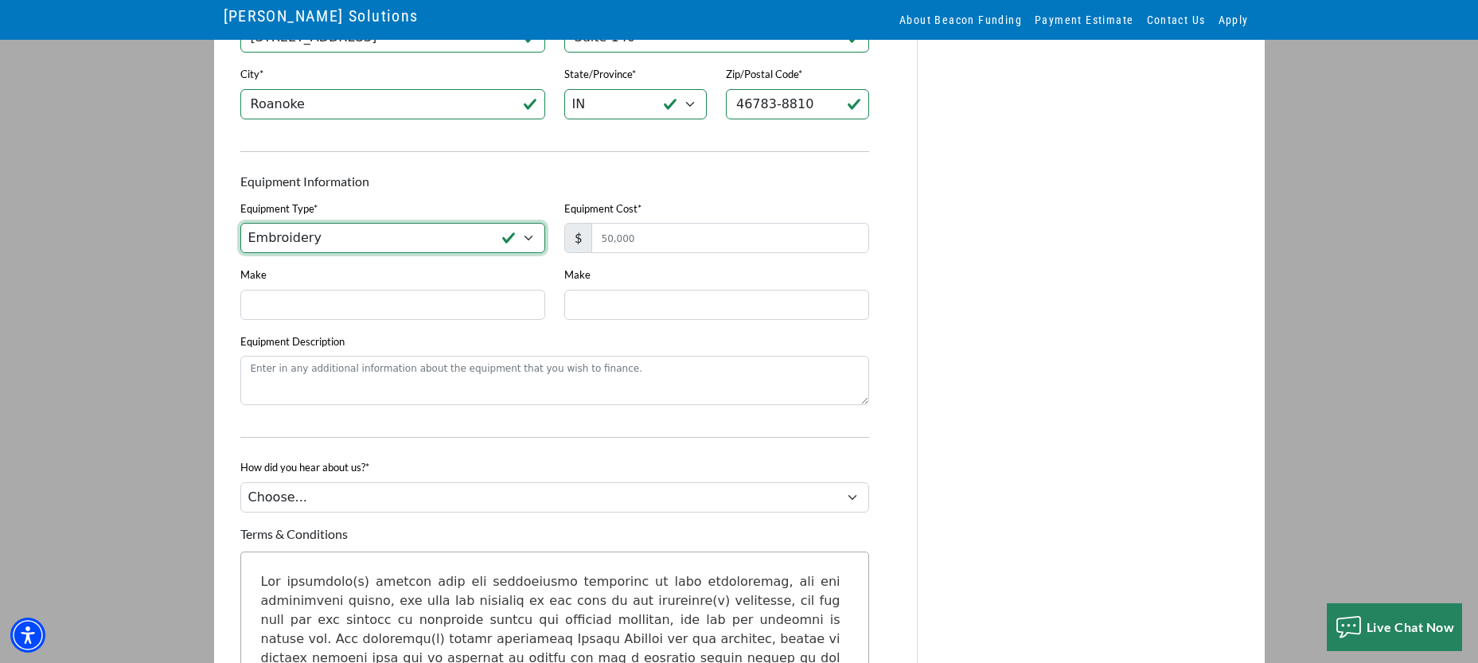
click at [458, 253] on select "Choose... DTG Printing Embroidery Screen Printing Software and Automation Texti…" at bounding box center [392, 238] width 305 height 30
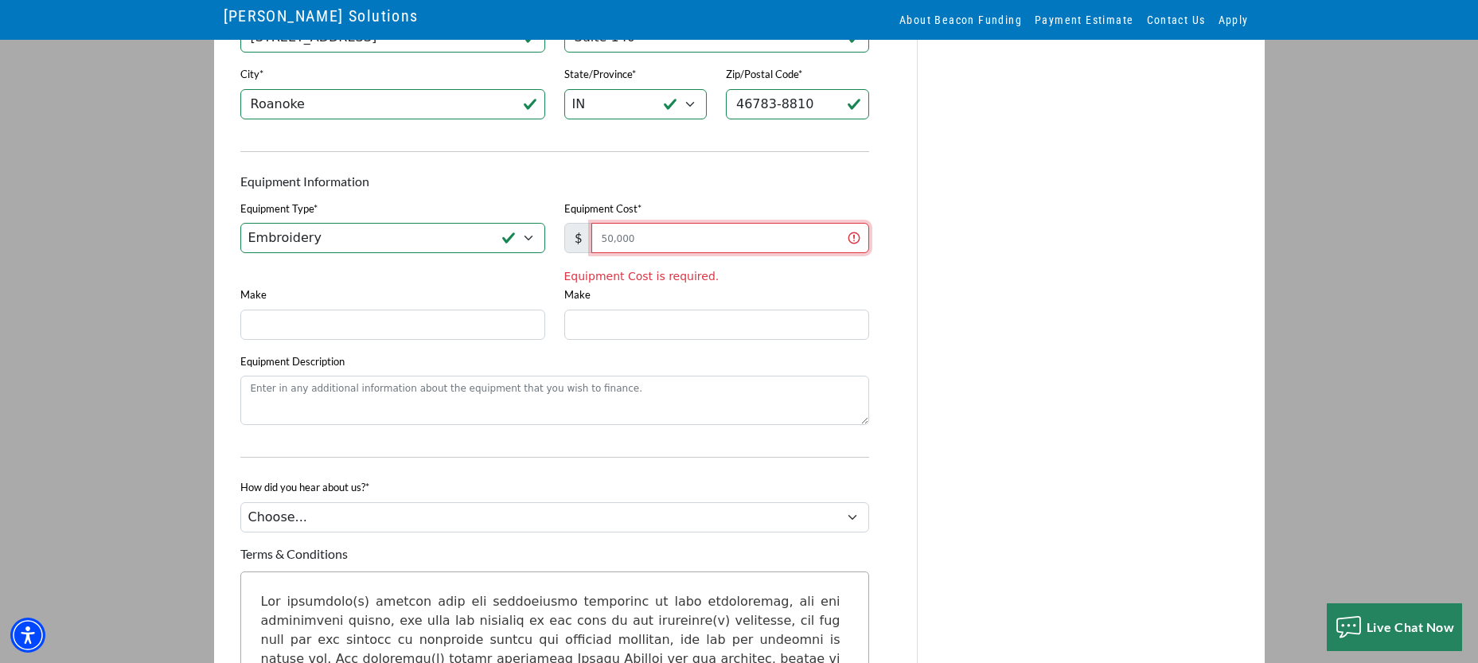
click at [625, 240] on input "Equipment Cost*" at bounding box center [730, 238] width 278 height 30
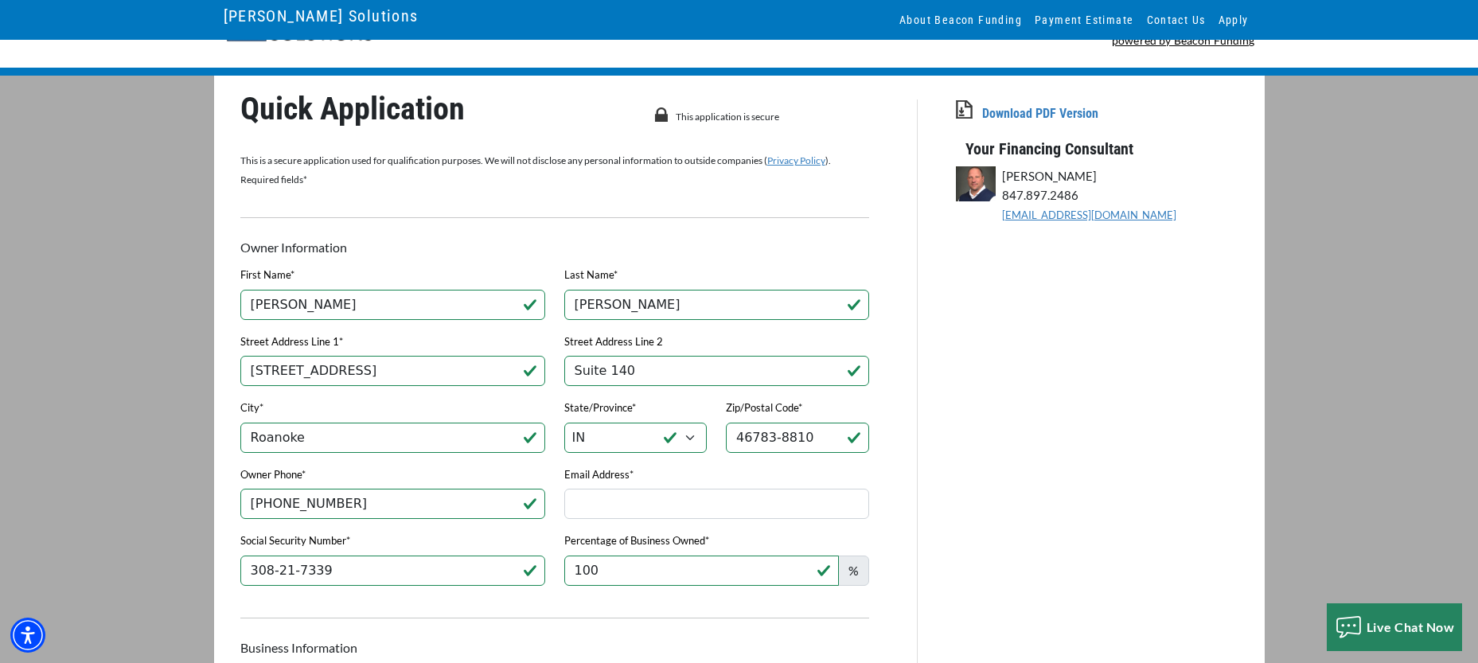
scroll to position [0, 0]
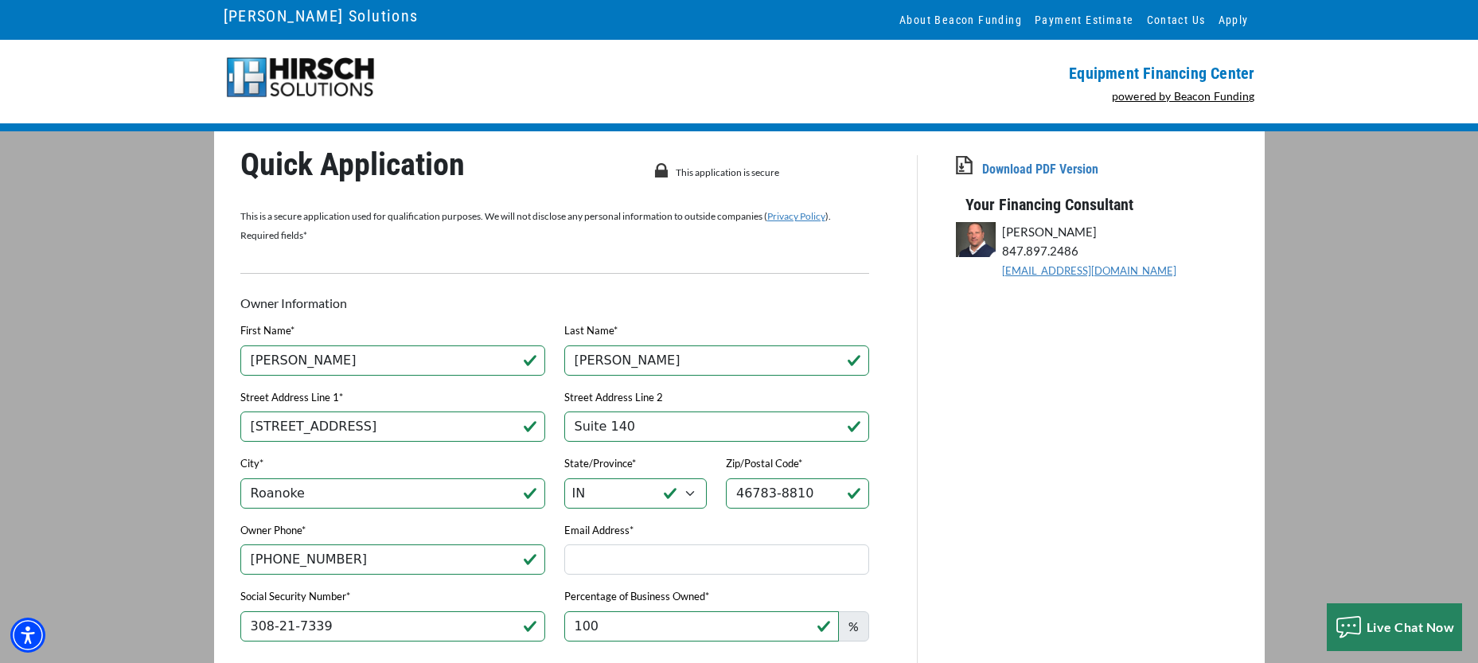
click at [321, 71] on img at bounding box center [301, 78] width 154 height 44
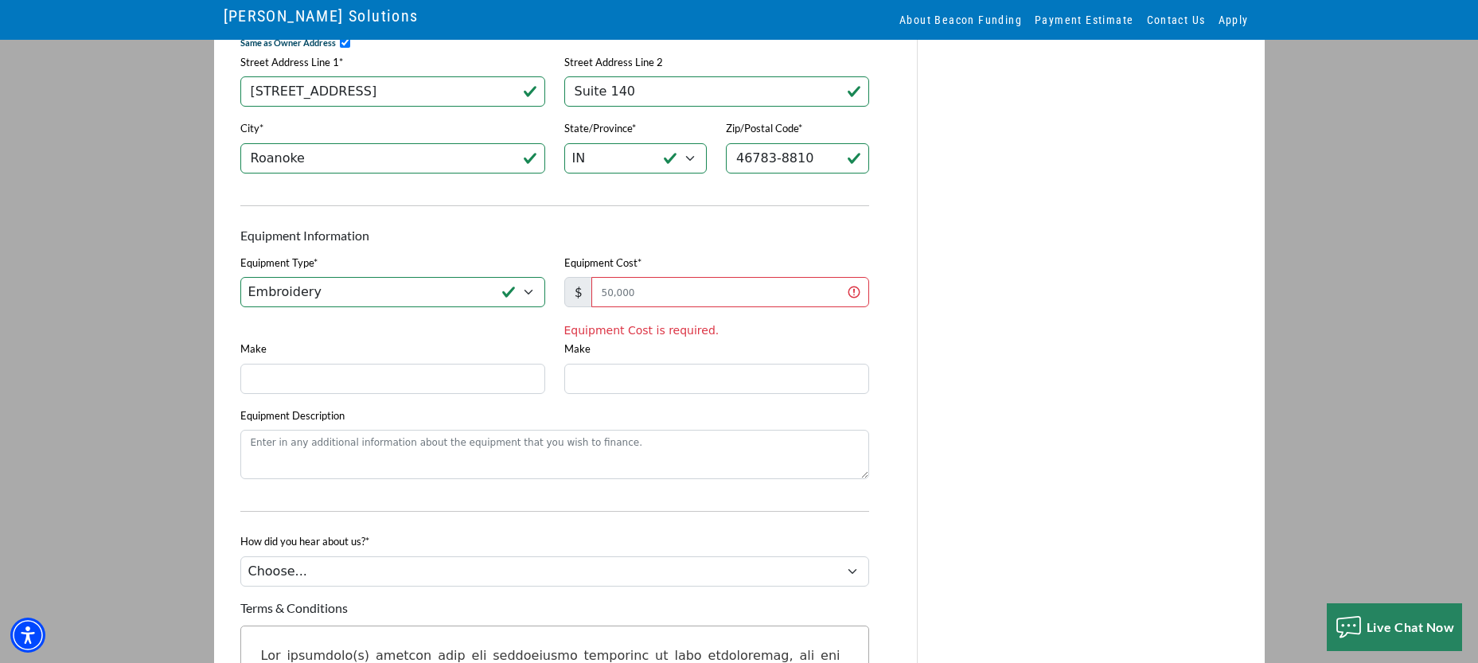
scroll to position [1011, 0]
click at [699, 308] on input "Equipment Cost*" at bounding box center [730, 293] width 278 height 30
type input "2"
type input "50,000"
drag, startPoint x: 1129, startPoint y: 324, endPoint x: 1102, endPoint y: 328, distance: 27.3
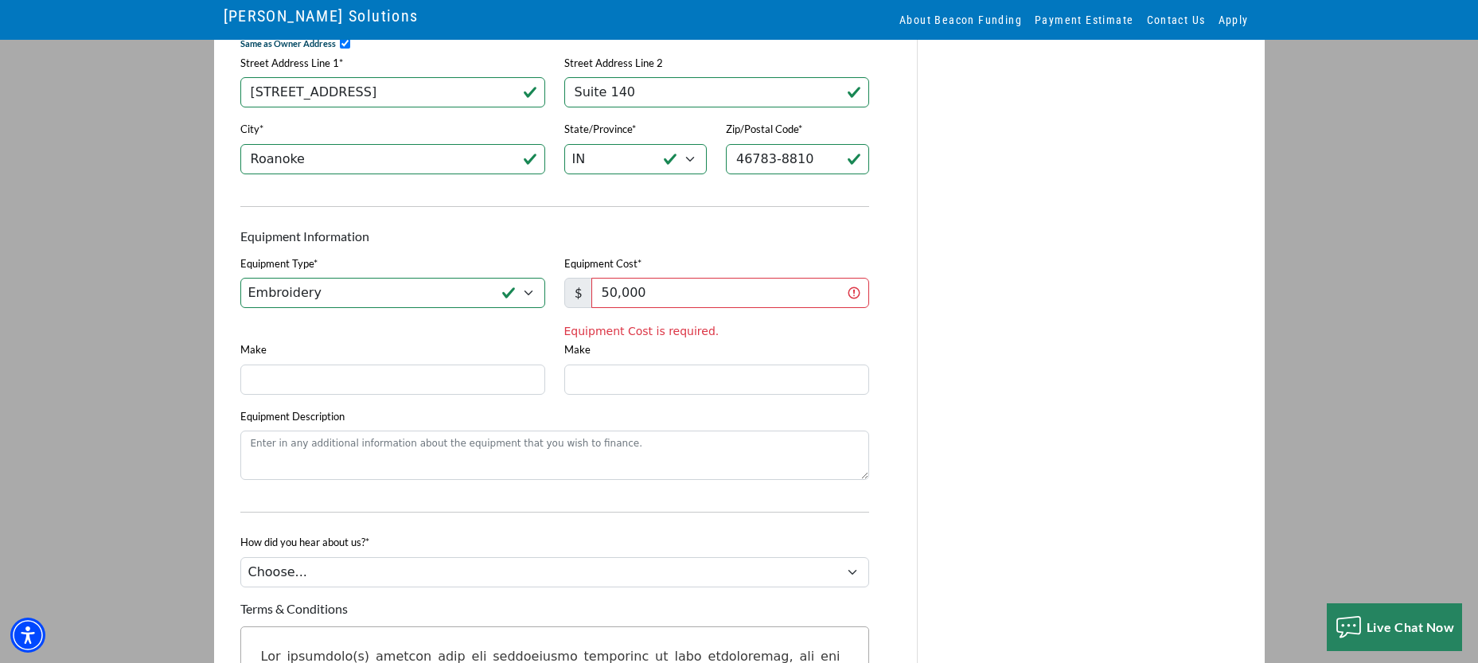
click at [1129, 324] on div "Download PDF Version Your Financing Consultant John Wesolowski 847.897.2486 JWe…" at bounding box center [1096, 45] width 357 height 1802
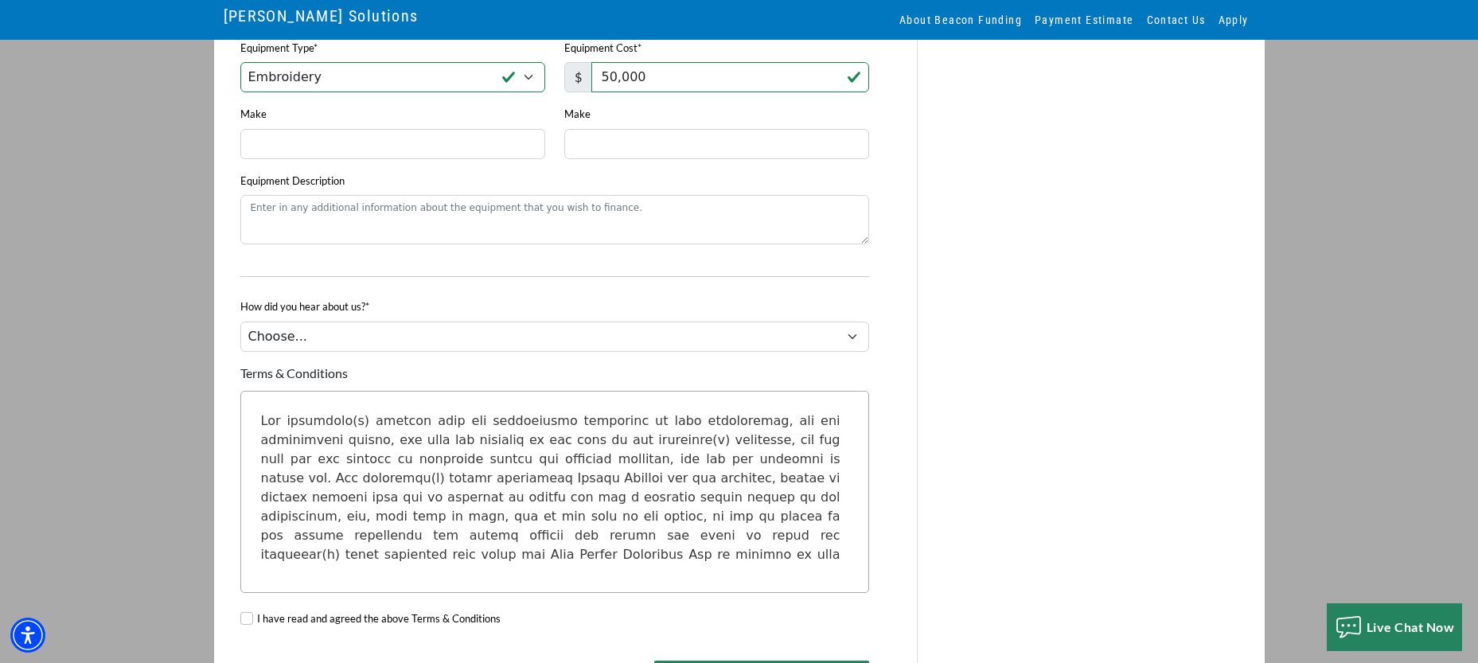
scroll to position [1226, 0]
click at [564, 353] on select "Choose... Internet Search Vendor Referral Word of Mouth Client Referral Email E…" at bounding box center [554, 337] width 629 height 30
click at [240, 335] on select "Choose... Internet Search Vendor Referral Word of Mouth Client Referral Email E…" at bounding box center [554, 337] width 629 height 30
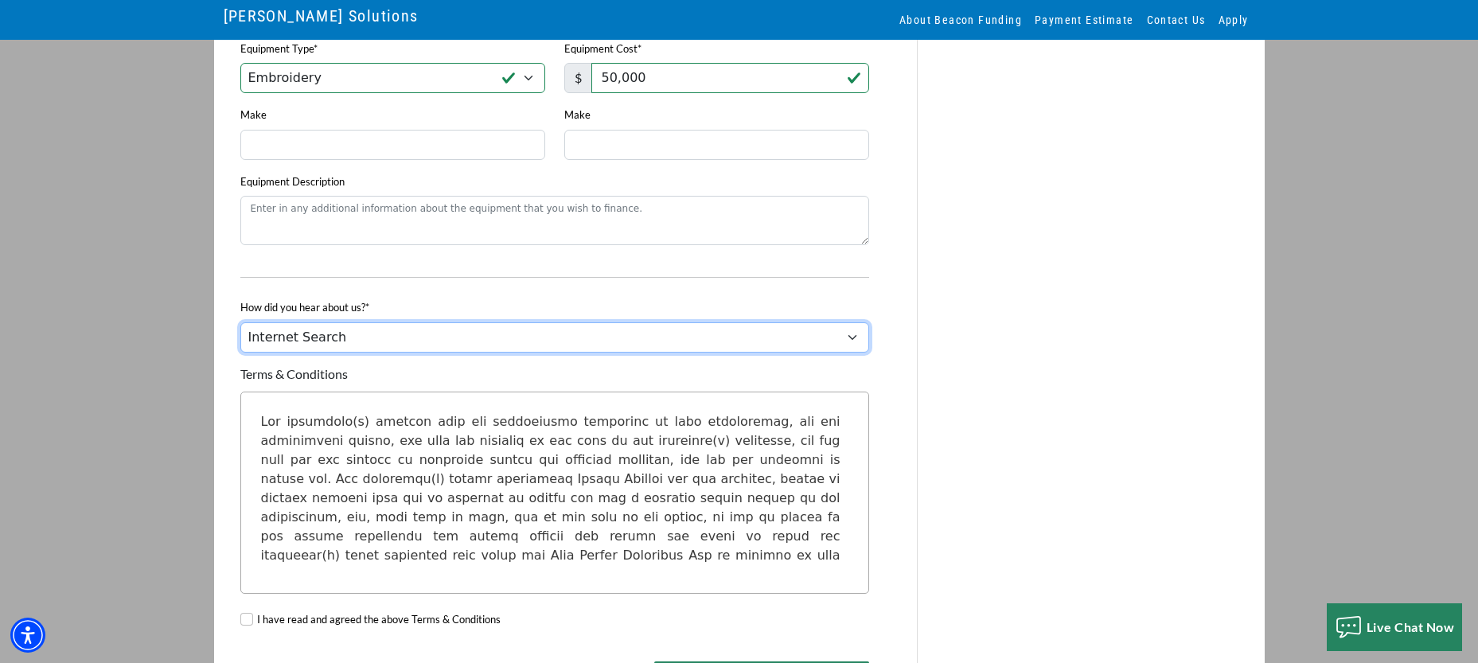
click at [550, 353] on select "Choose... Internet Search Vendor Referral Word of Mouth Client Referral Email E…" at bounding box center [554, 337] width 629 height 30
click at [240, 335] on select "Choose... Internet Search Vendor Referral Word of Mouth Client Referral Email E…" at bounding box center [554, 337] width 629 height 30
drag, startPoint x: 550, startPoint y: 357, endPoint x: 544, endPoint y: 349, distance: 10.2
click at [544, 349] on select "Choose... Internet Search Vendor Referral Word of Mouth Client Referral Email E…" at bounding box center [554, 337] width 629 height 30
select select "13"
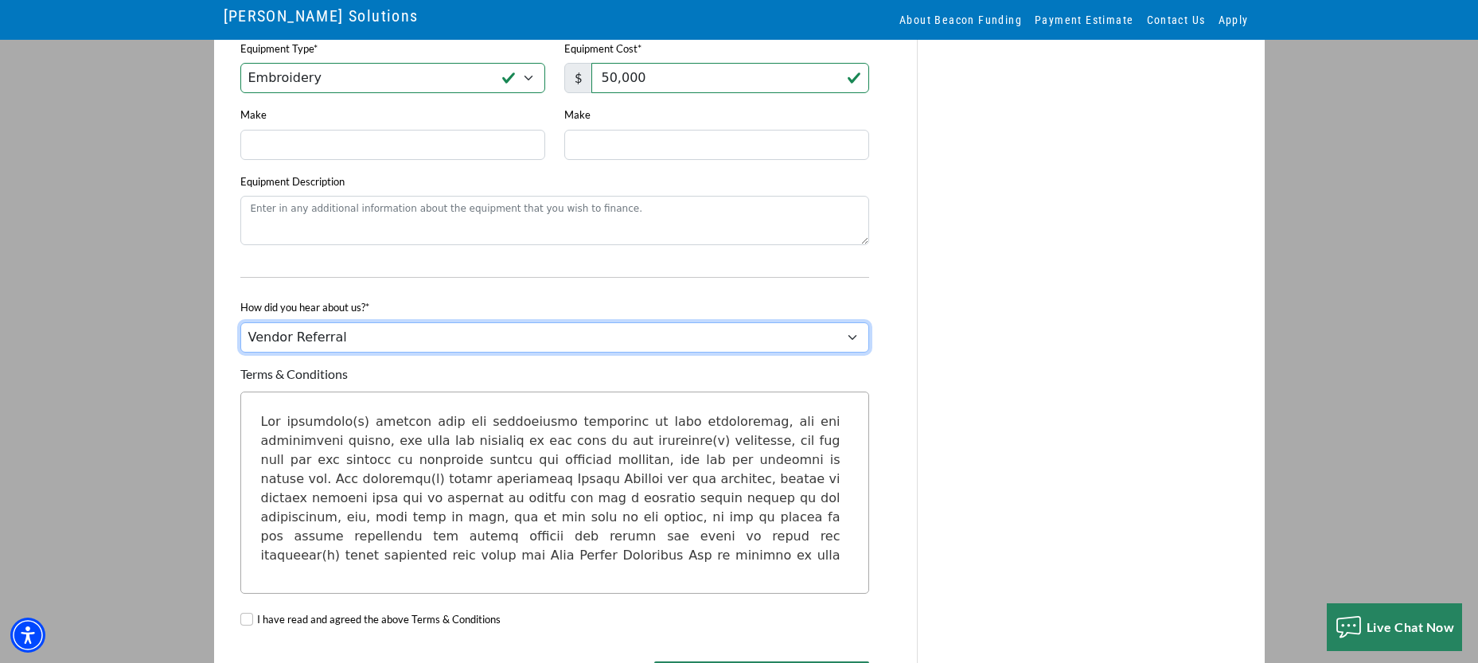
click at [240, 335] on select "Choose... Internet Search Vendor Referral Word of Mouth Client Referral Email E…" at bounding box center [554, 337] width 629 height 30
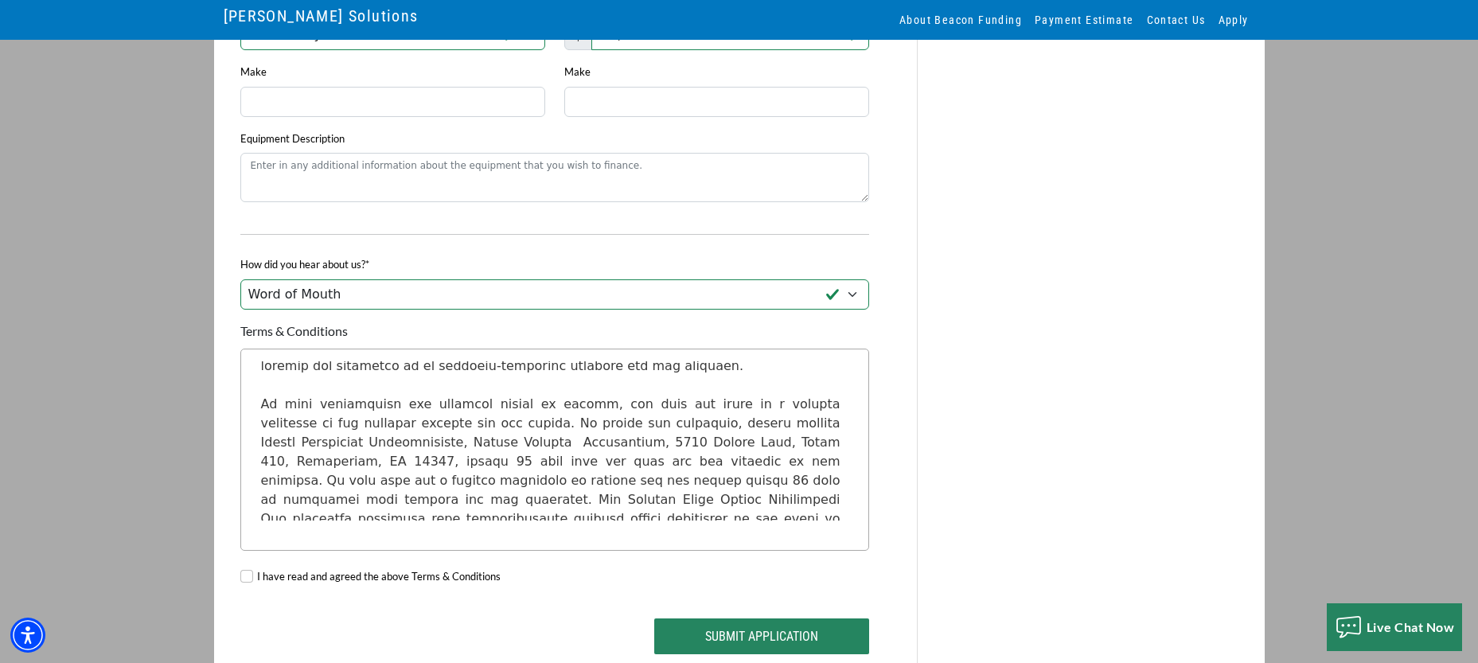
scroll to position [1292, 0]
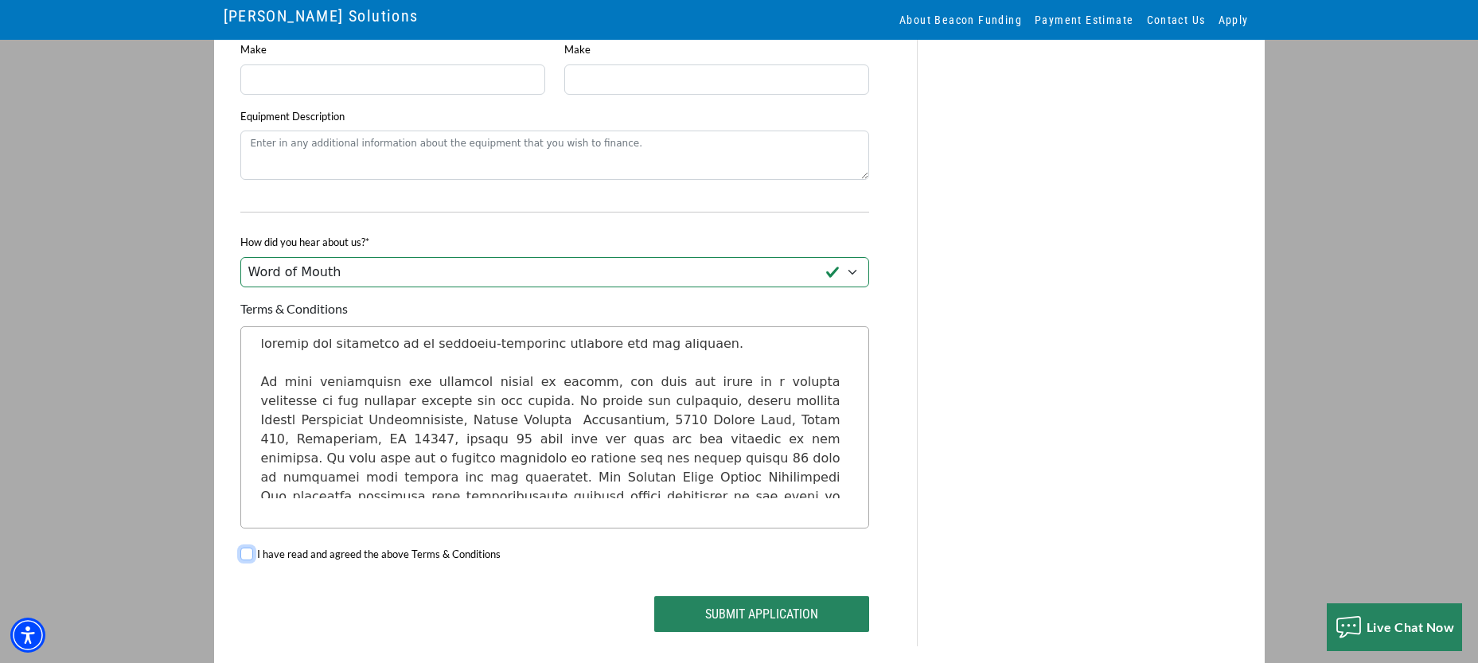
click at [249, 560] on input "I have read and agreed the above Terms & Conditions" at bounding box center [246, 554] width 13 height 13
checkbox input "true"
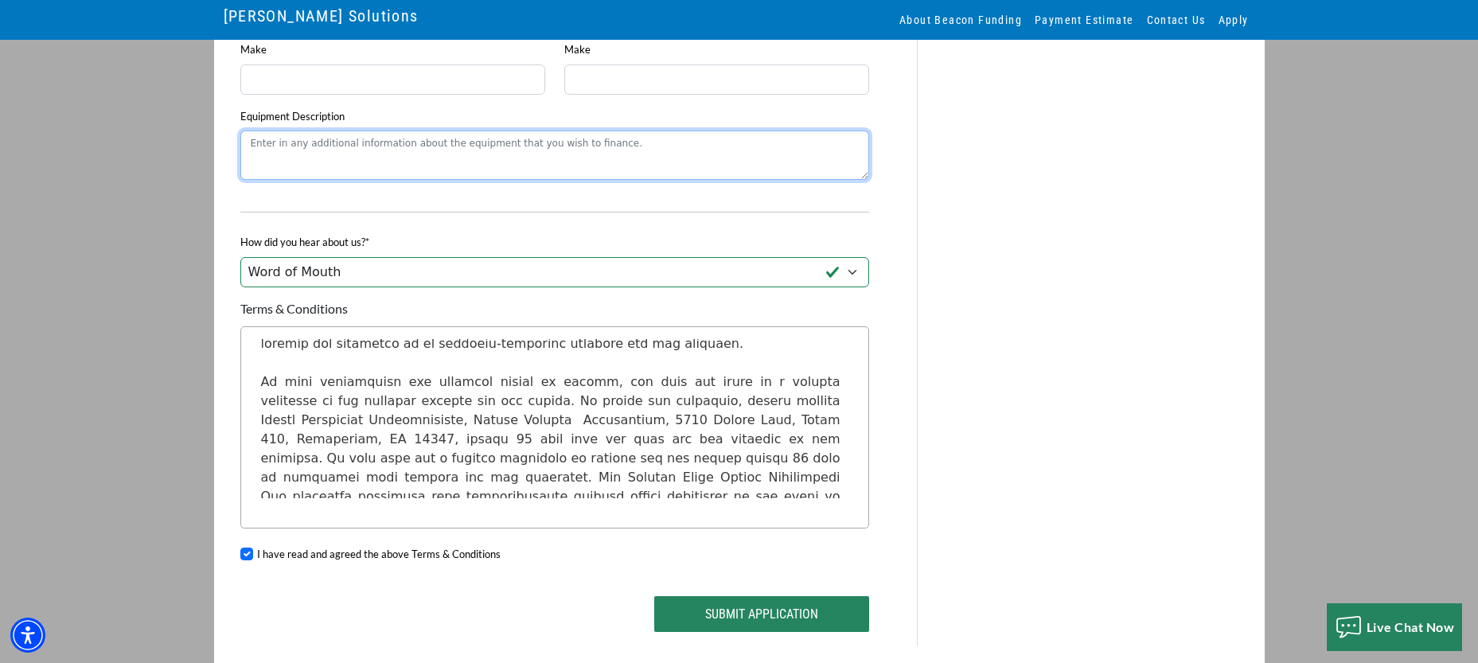
click at [361, 167] on textarea "Equipment Description" at bounding box center [554, 155] width 629 height 49
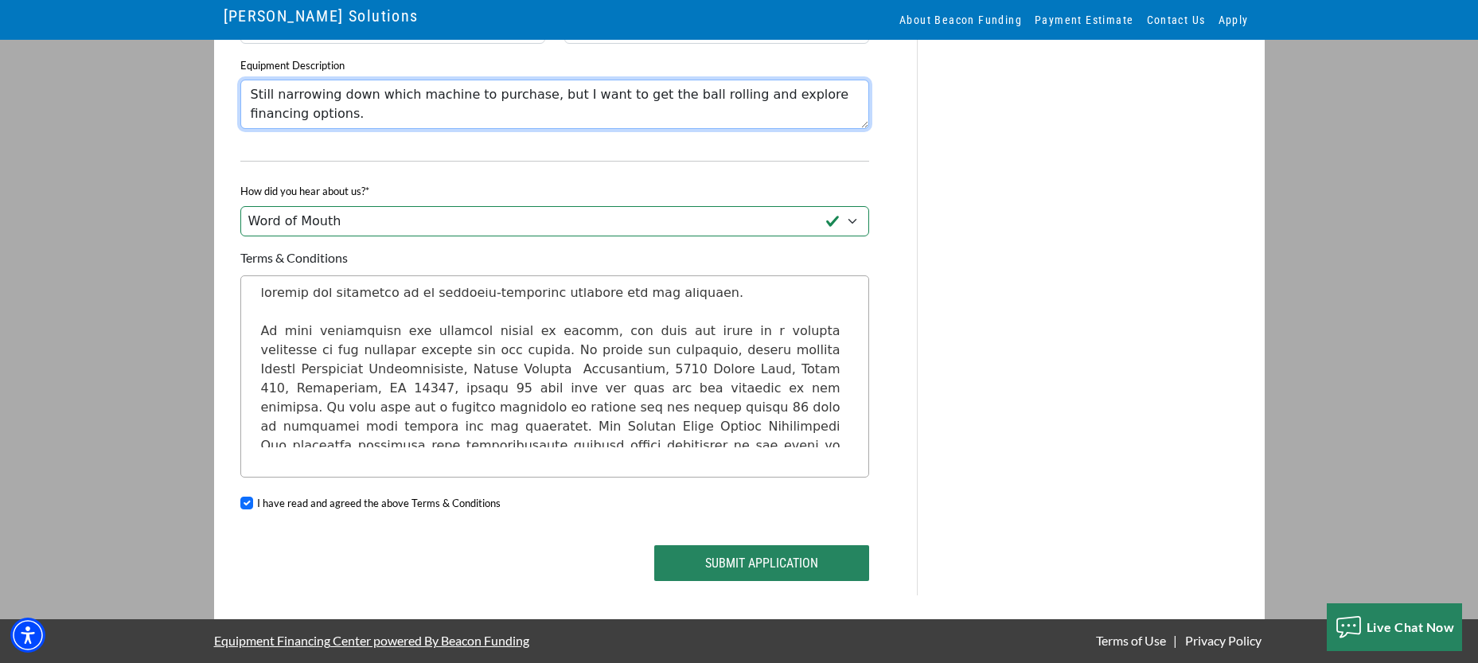
type textarea "Still narrowing down which machine to purchase, but I want to get the ball roll…"
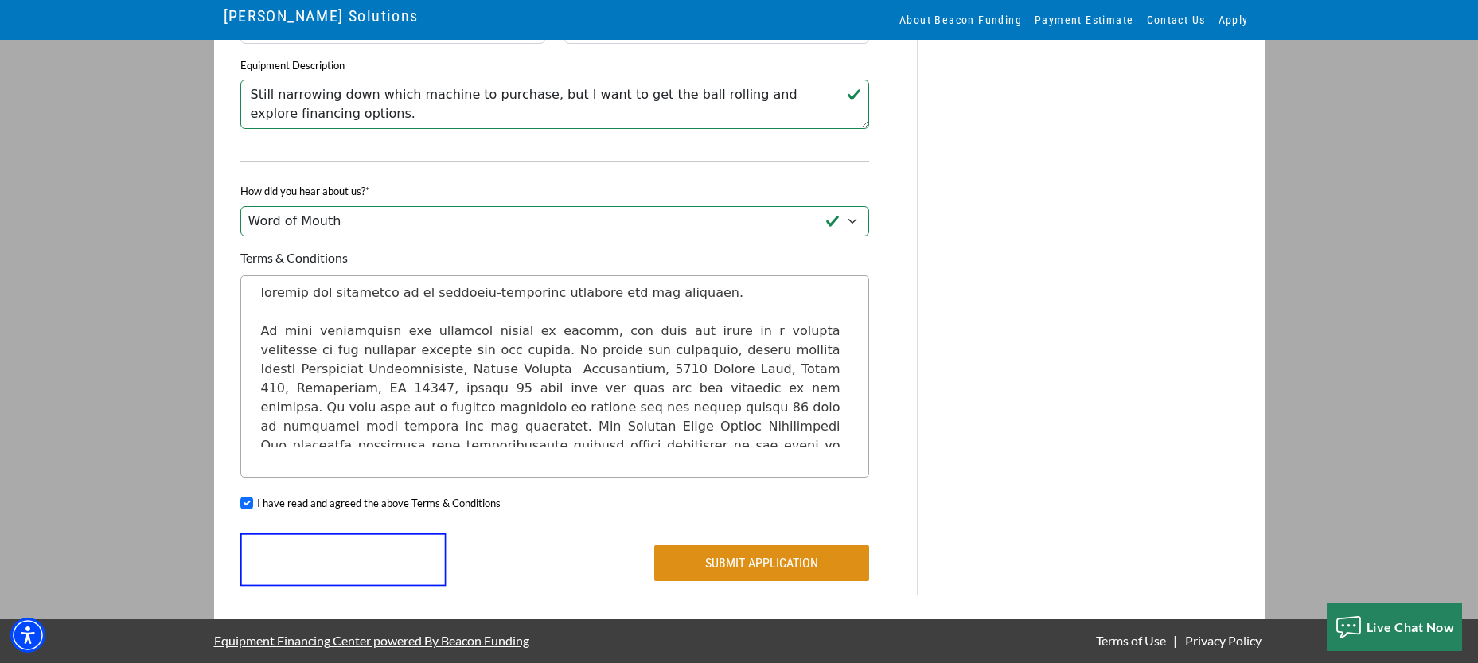
click at [725, 568] on button "Submit Application" at bounding box center [761, 563] width 215 height 36
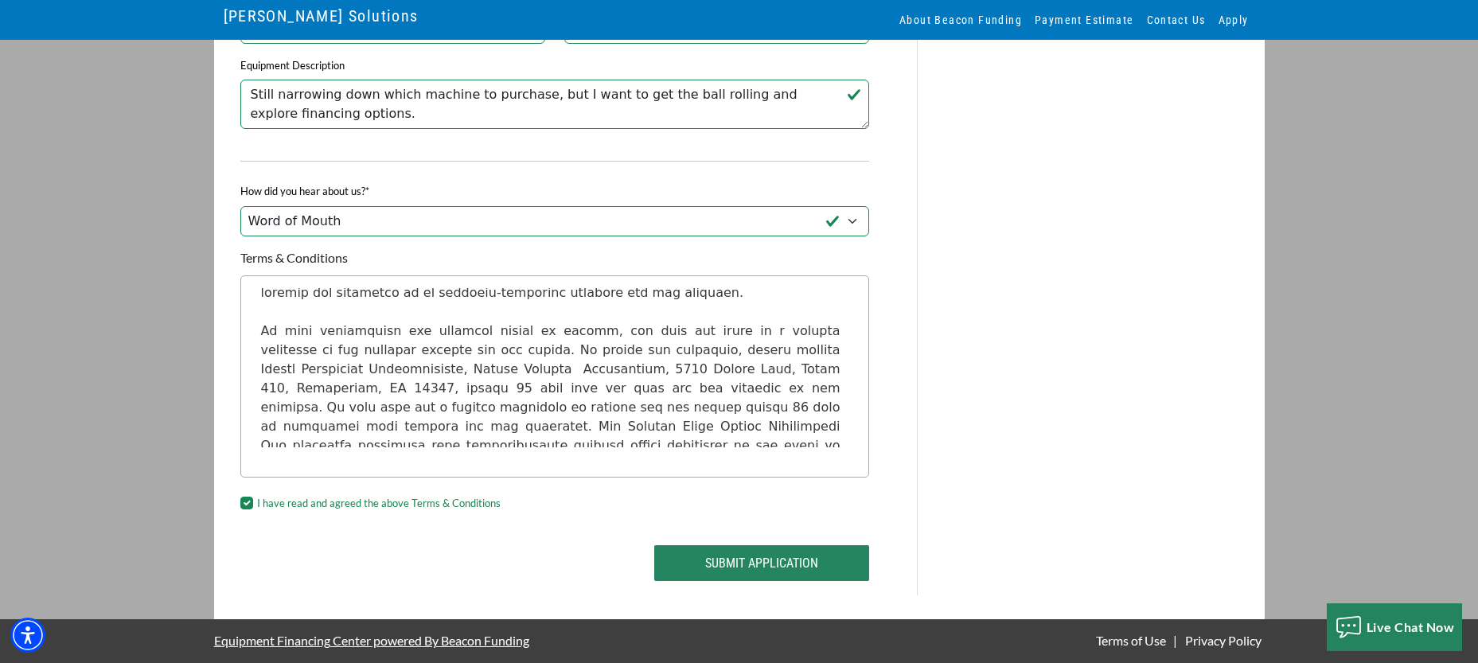
scroll to position [1370, 0]
click at [750, 572] on button "Submit Application" at bounding box center [761, 563] width 215 height 36
click at [681, 574] on button "Submit Application" at bounding box center [761, 563] width 215 height 36
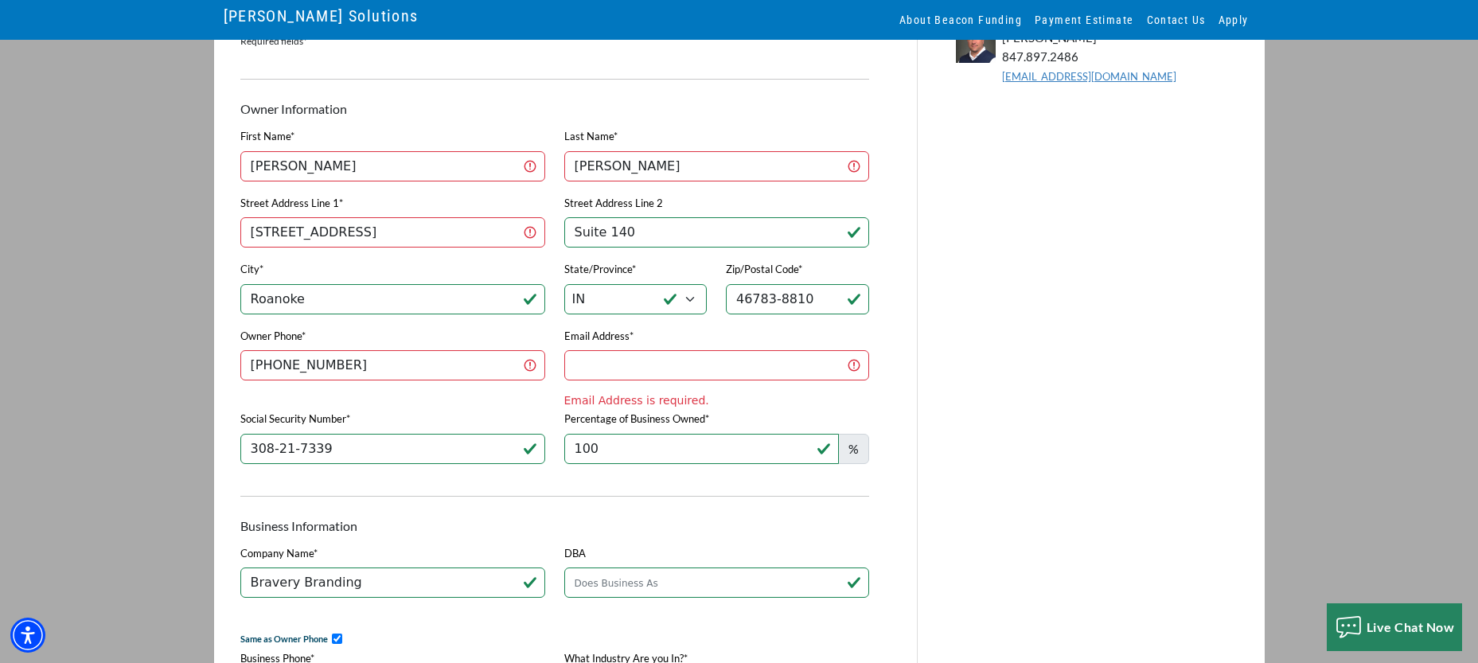
scroll to position [195, 0]
click at [622, 372] on input "Email Address*" at bounding box center [716, 364] width 305 height 30
type input "designs@braverybranding.com"
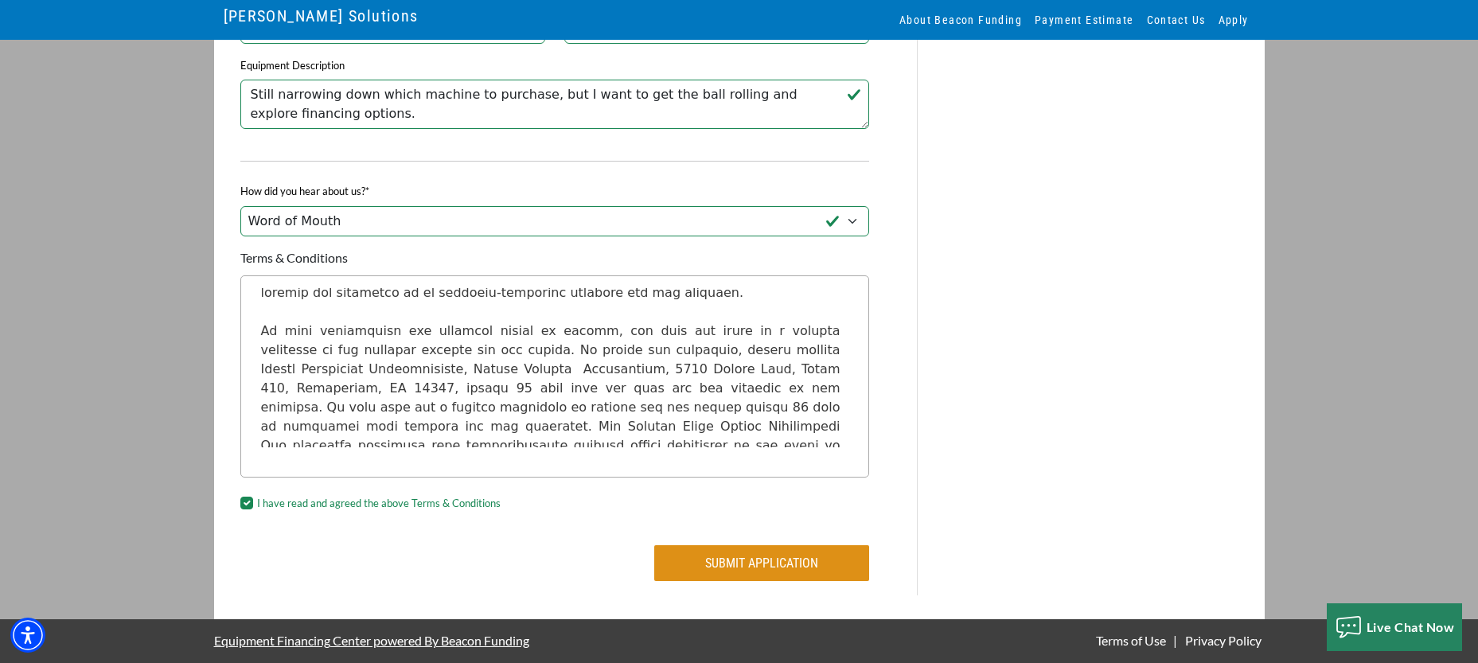
click at [770, 557] on button "Submit Application" at bounding box center [761, 563] width 215 height 36
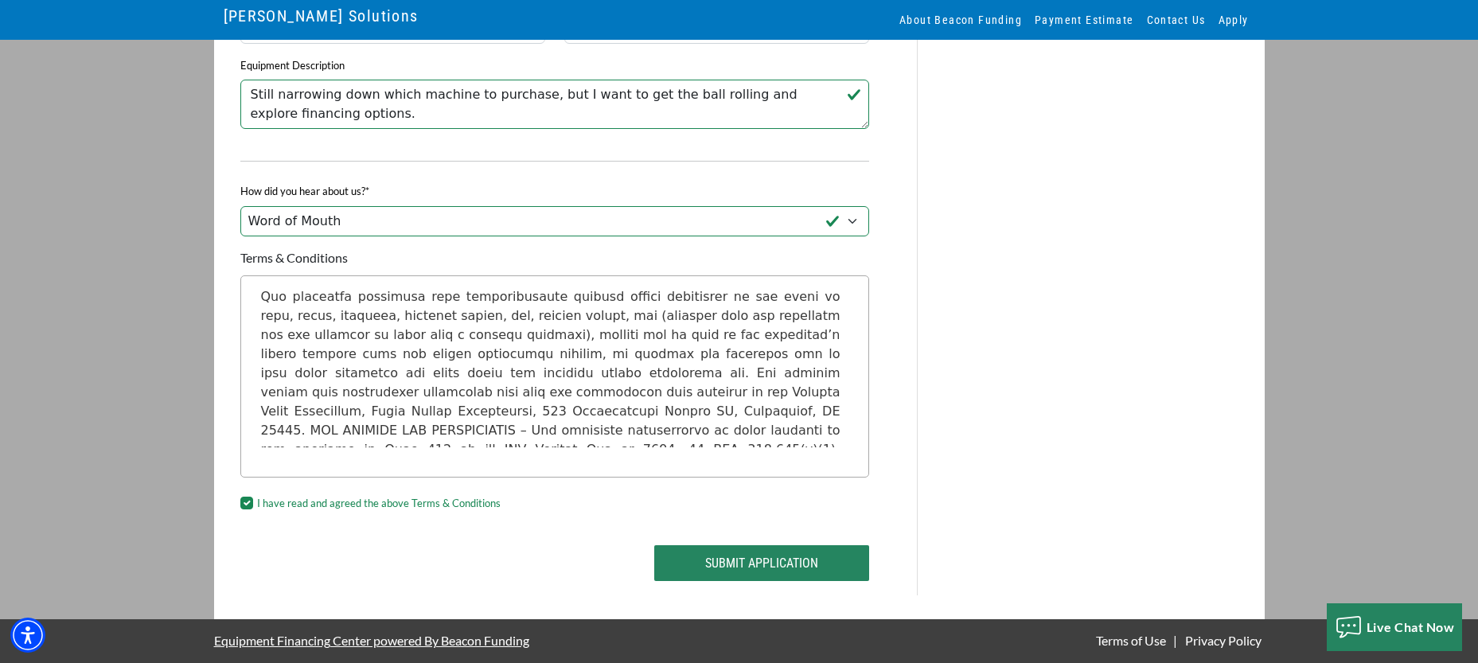
scroll to position [449, 0]
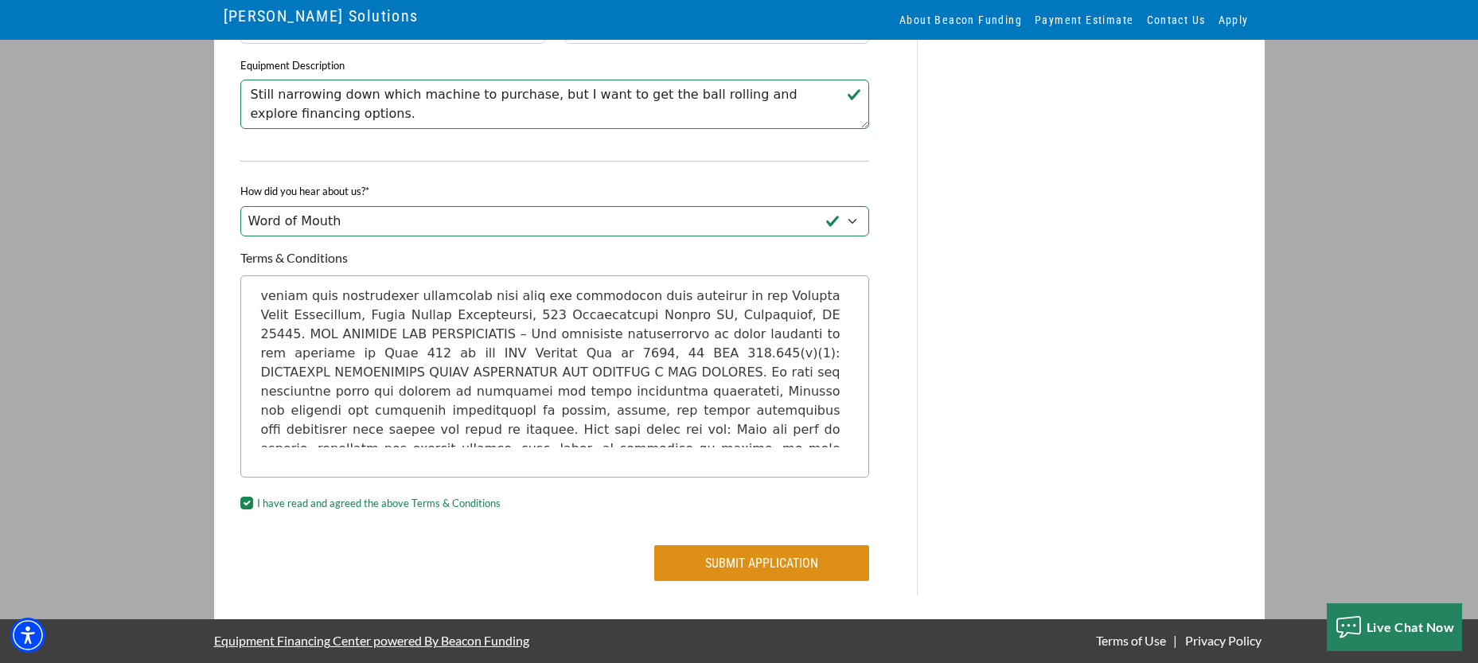
click at [717, 574] on button "Submit Application" at bounding box center [761, 563] width 215 height 36
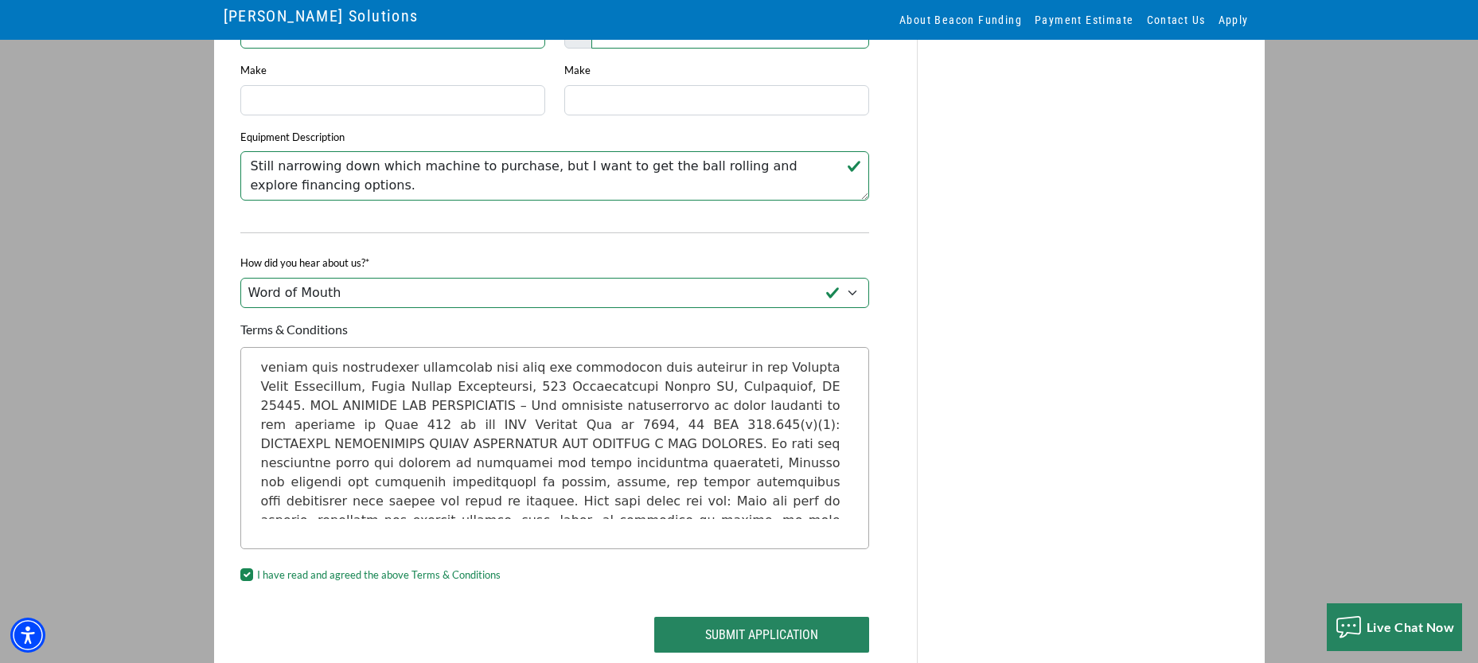
scroll to position [1355, 0]
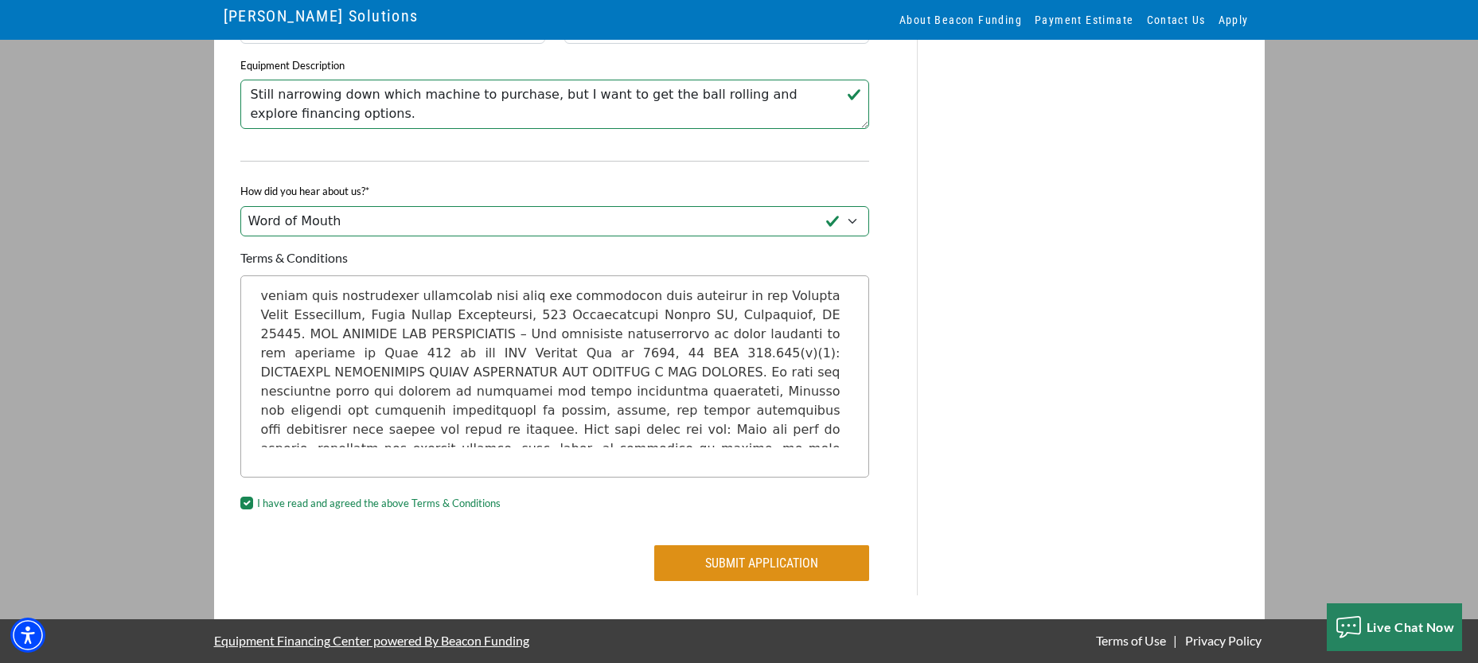
click at [696, 568] on button "Submit Application" at bounding box center [761, 563] width 215 height 36
click at [671, 554] on button "Submit Application" at bounding box center [761, 563] width 215 height 36
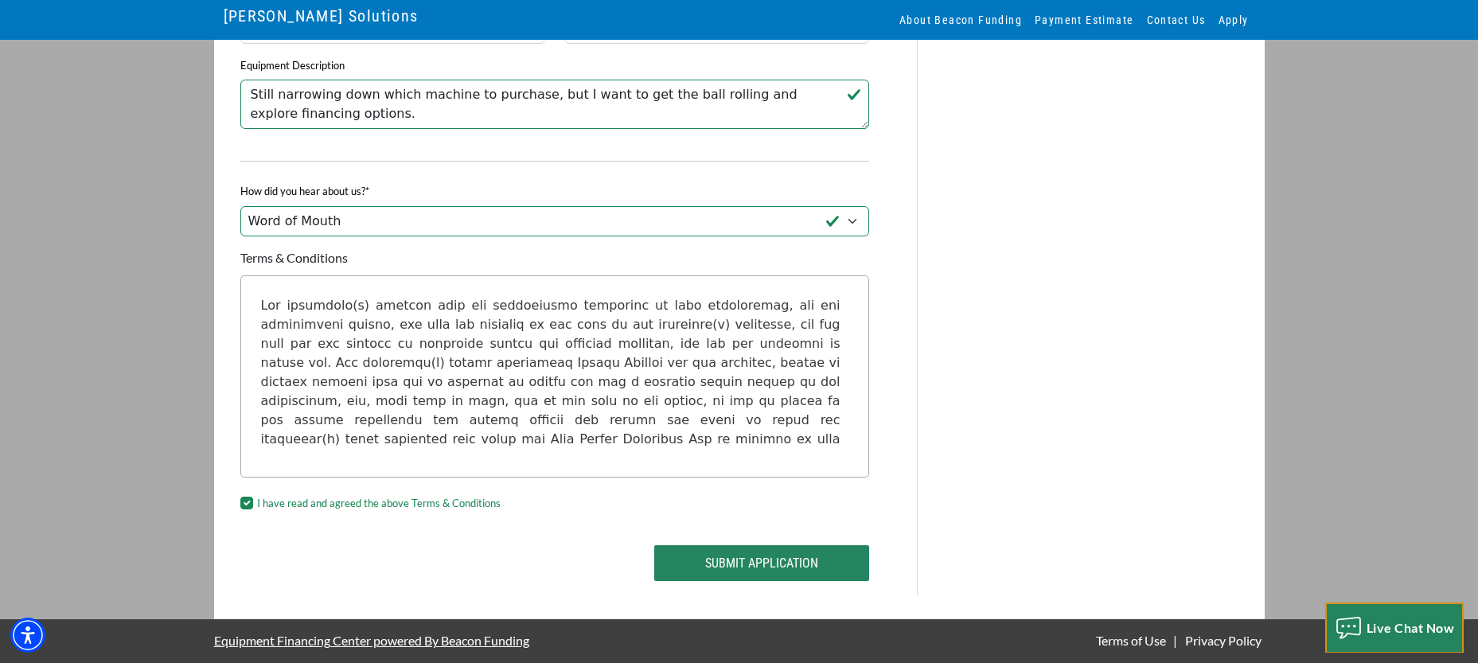
click at [1369, 625] on span "Live Chat Now" at bounding box center [1410, 627] width 88 height 15
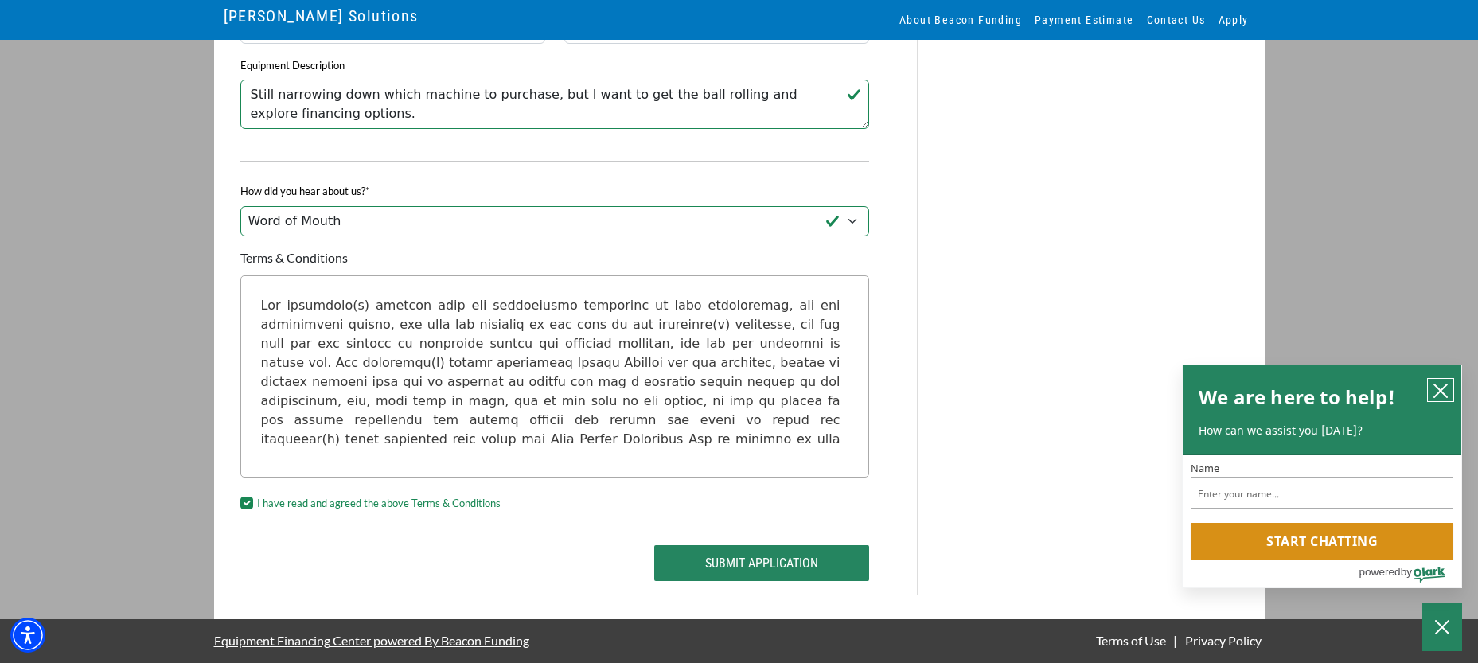
click at [1437, 392] on icon "close chatbox" at bounding box center [1440, 391] width 16 height 16
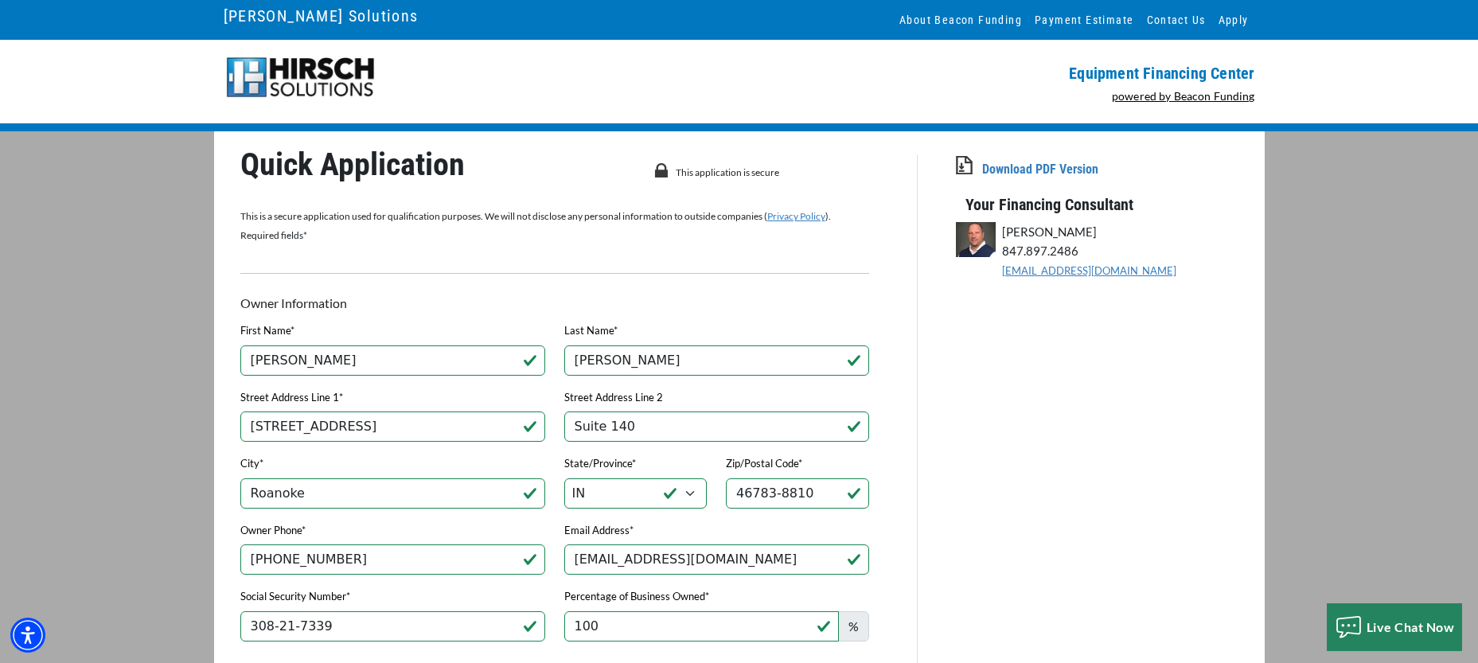
click at [301, 69] on img at bounding box center [301, 78] width 154 height 44
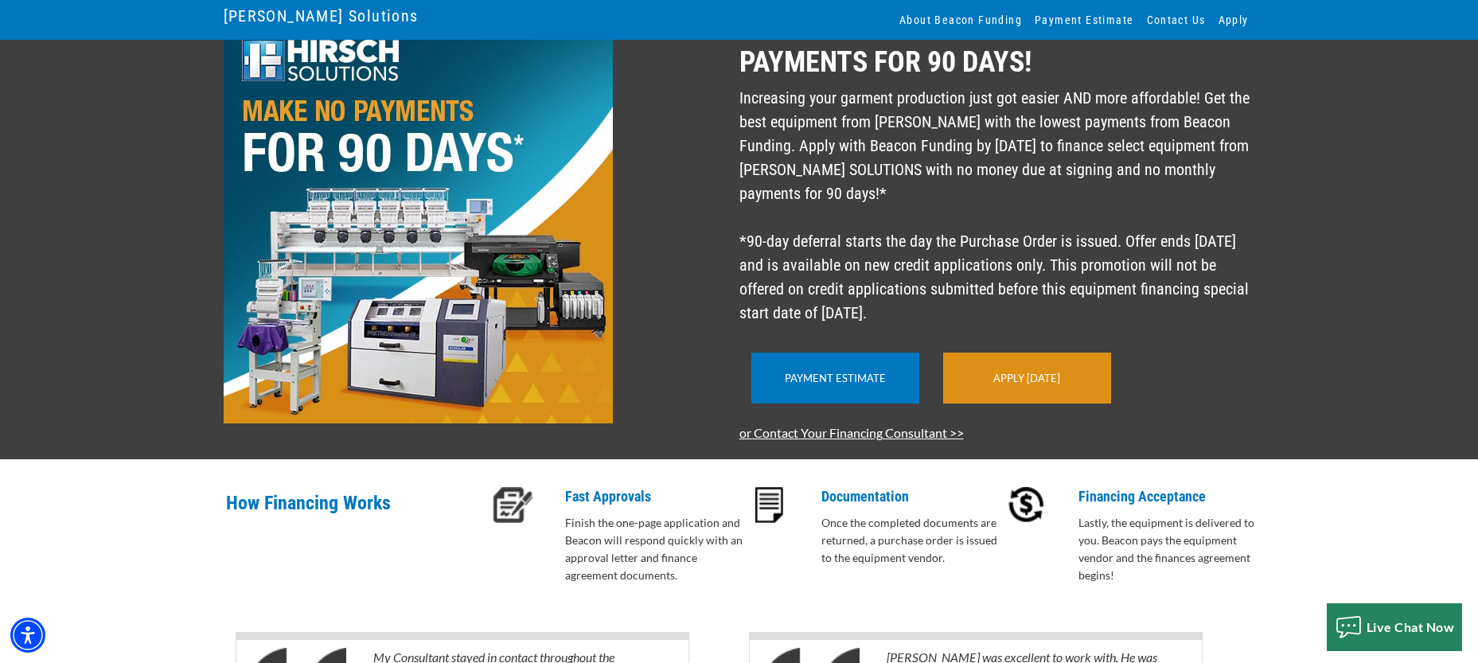
scroll to position [29, 0]
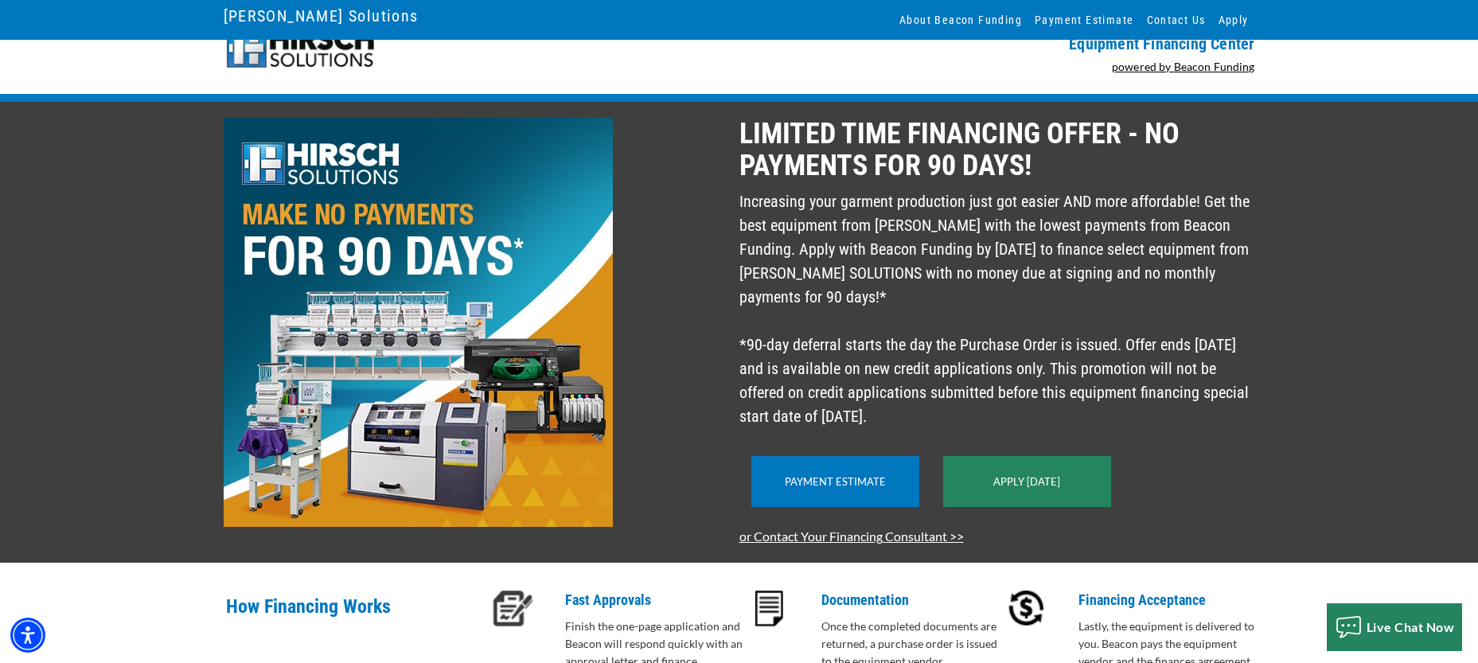
click at [466, 267] on img at bounding box center [418, 322] width 389 height 409
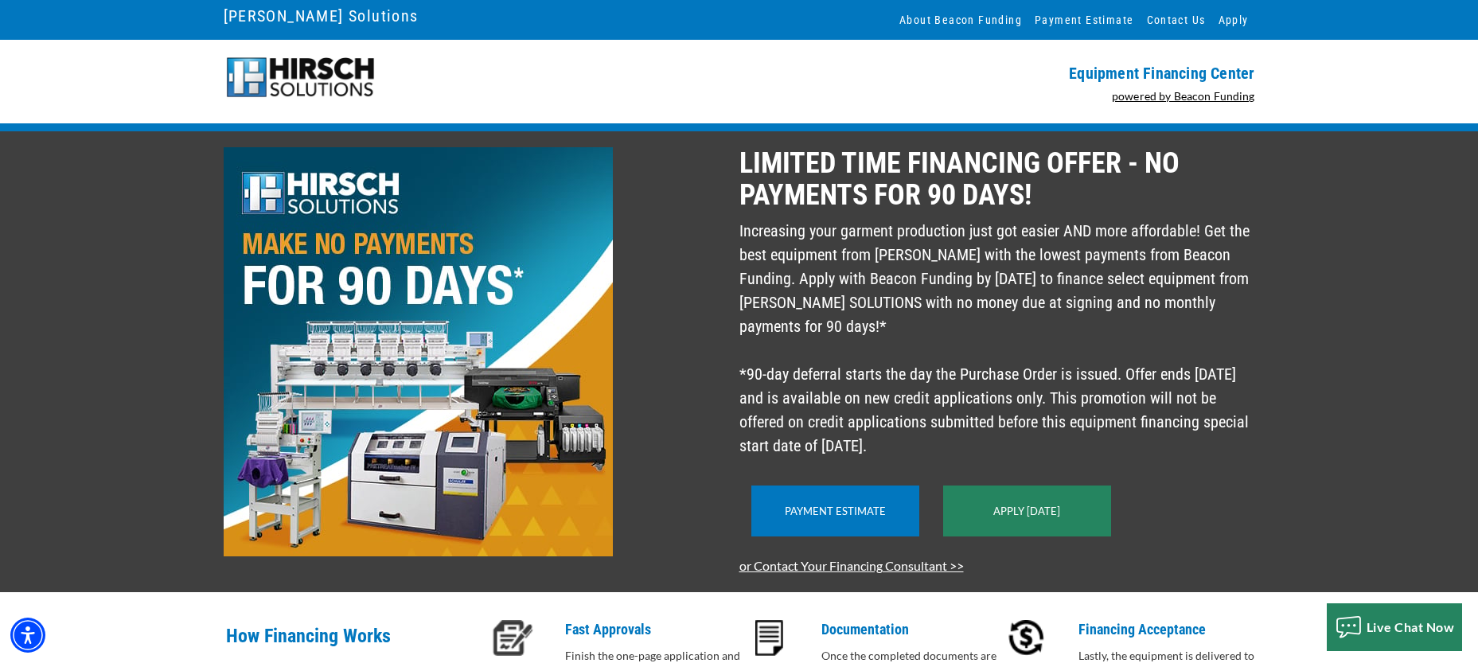
click at [286, 83] on img at bounding box center [301, 78] width 154 height 44
click at [1076, 22] on link "Payment Estimate" at bounding box center [1083, 20] width 111 height 40
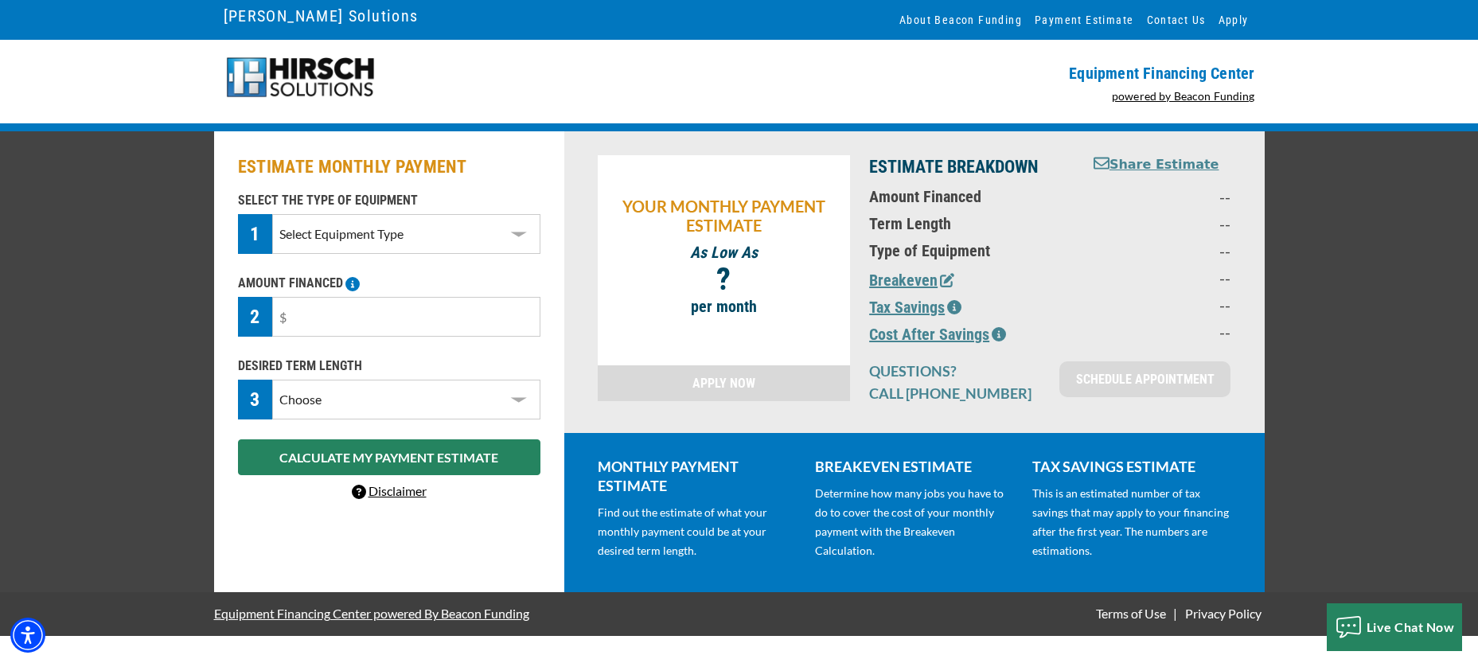
click at [440, 244] on select "Select Equipment Type DTG Printing Embroidery Screen Printing Software and Auto…" at bounding box center [405, 234] width 267 height 40
select select "1"
click at [272, 214] on select "Select Equipment Type DTG Printing Embroidery Screen Printing Software and Auto…" at bounding box center [405, 234] width 267 height 40
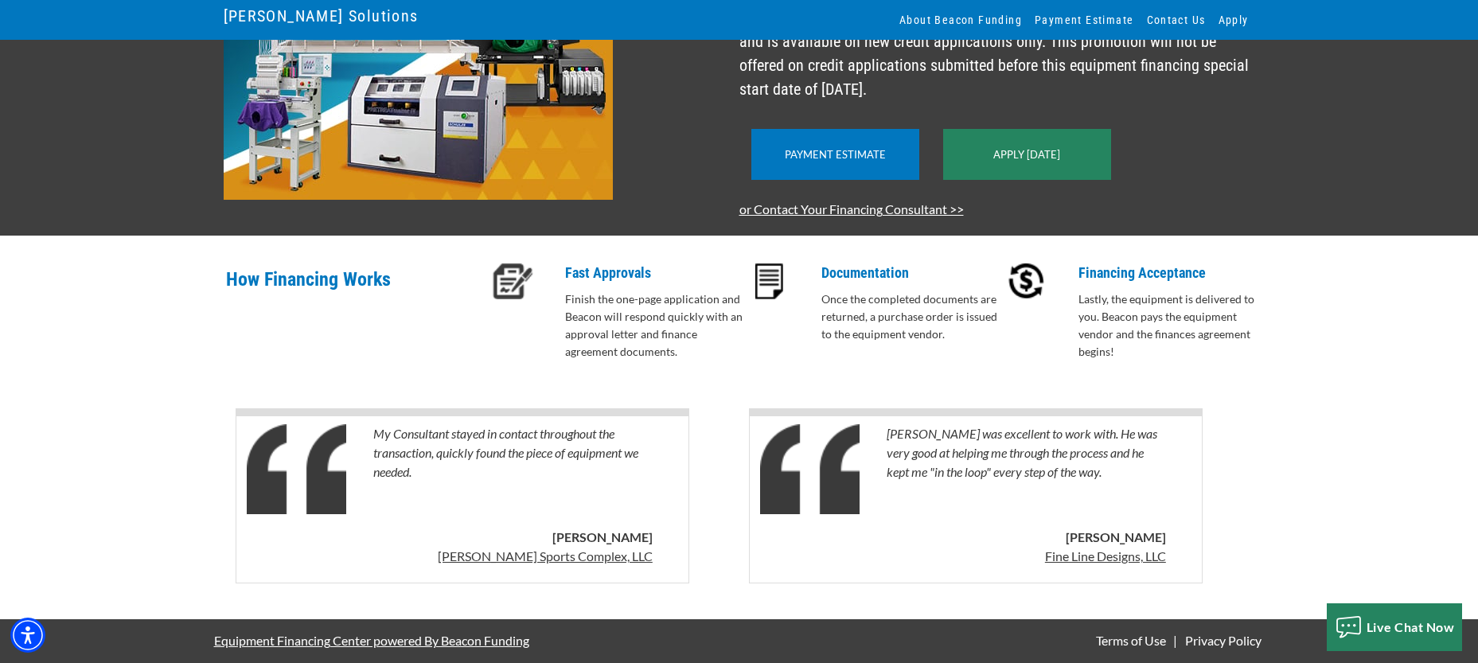
scroll to position [380, 0]
